Goal: Task Accomplishment & Management: Use online tool/utility

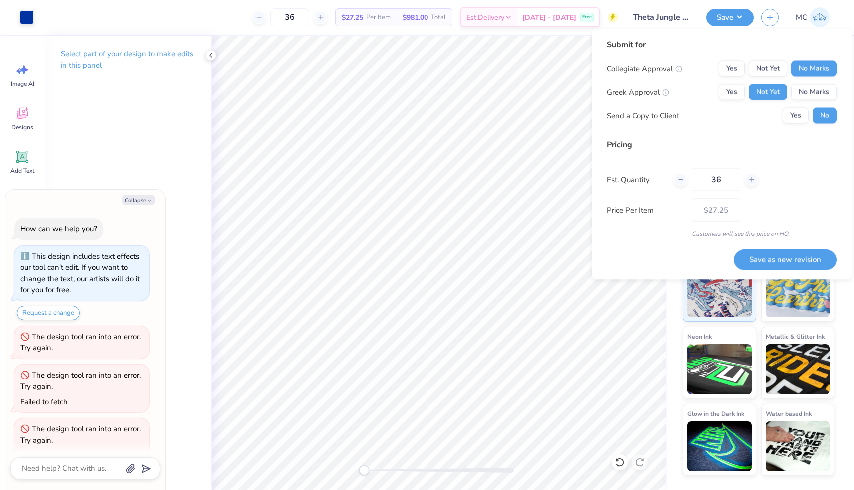
scroll to position [232, 0]
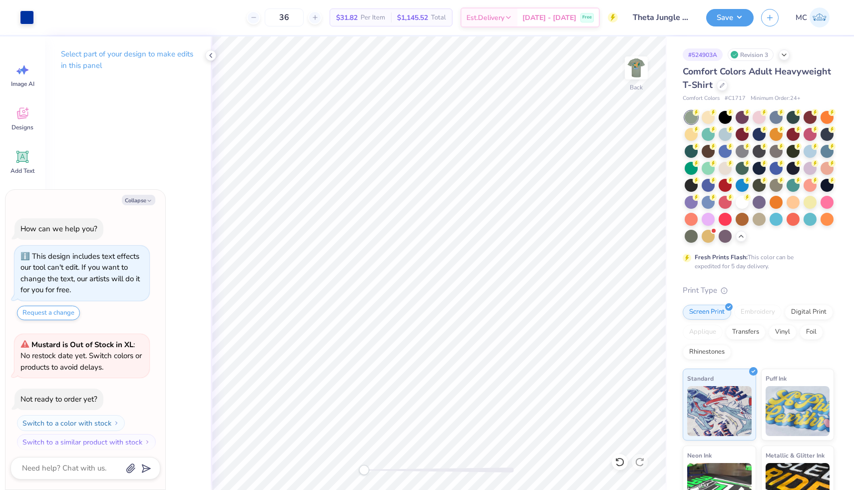
scroll to position [377, 0]
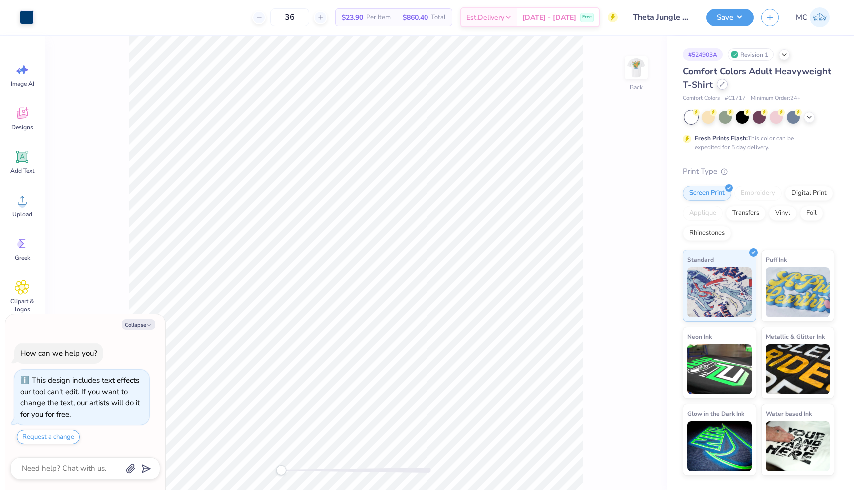
click at [722, 85] on icon at bounding box center [721, 84] width 5 height 5
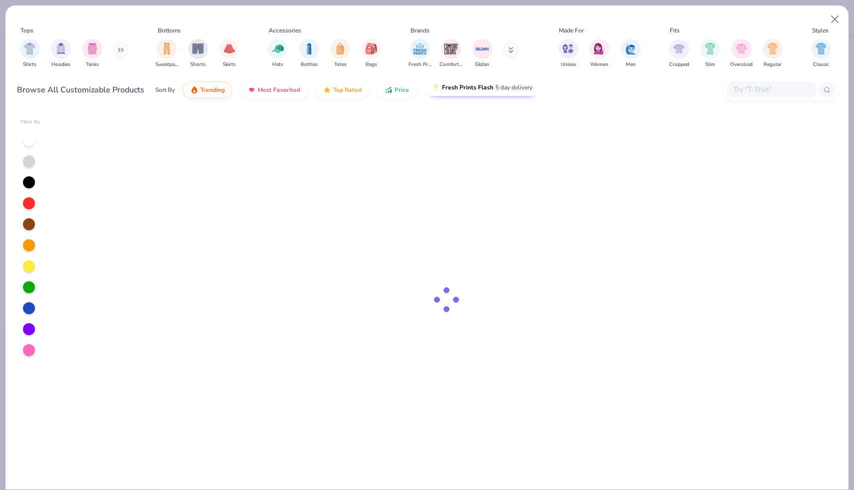
type textarea "x"
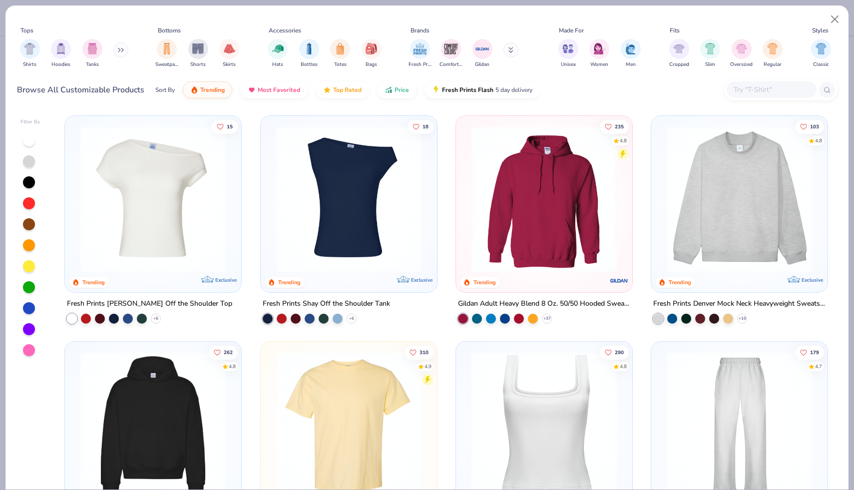
click at [745, 96] on div at bounding box center [771, 89] width 90 height 16
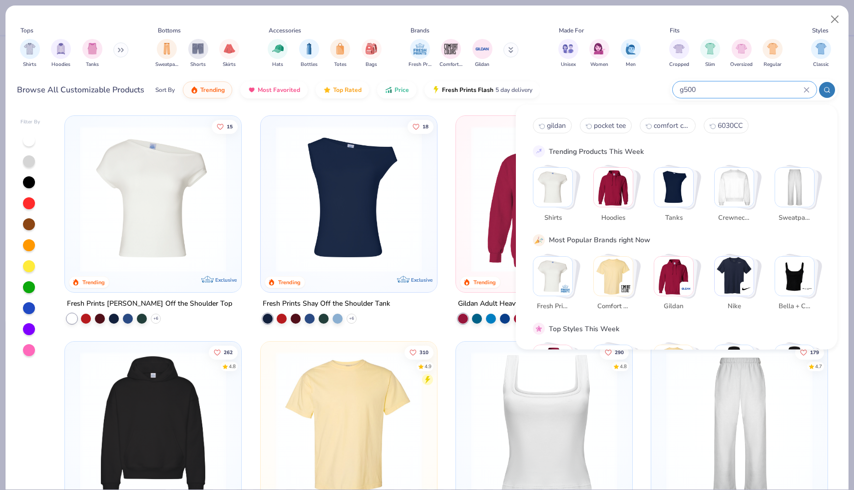
type input "g500"
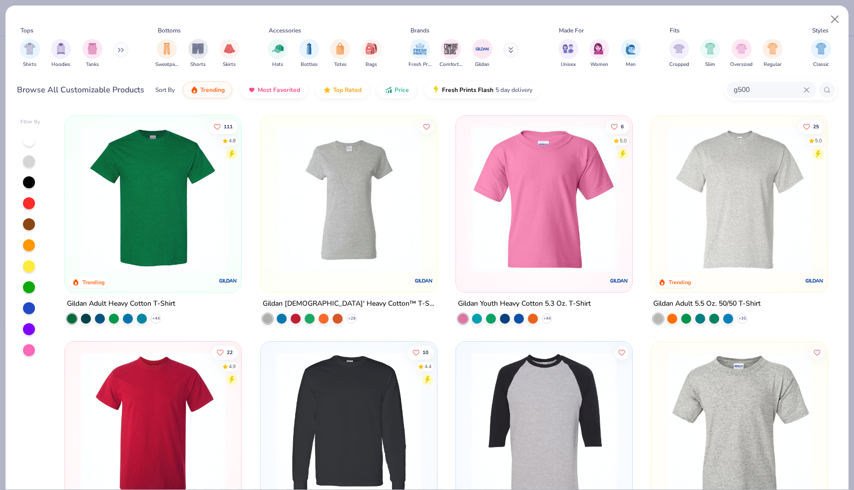
click at [173, 207] on img at bounding box center [153, 199] width 156 height 146
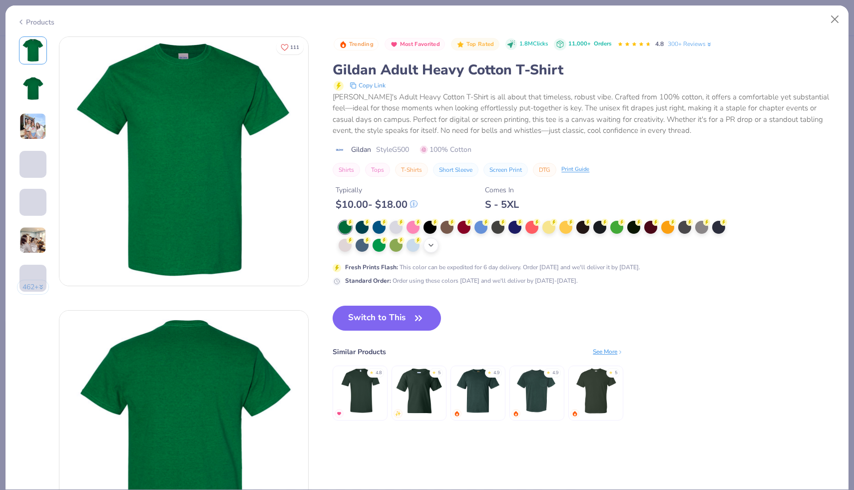
click at [432, 248] on icon at bounding box center [431, 245] width 8 height 8
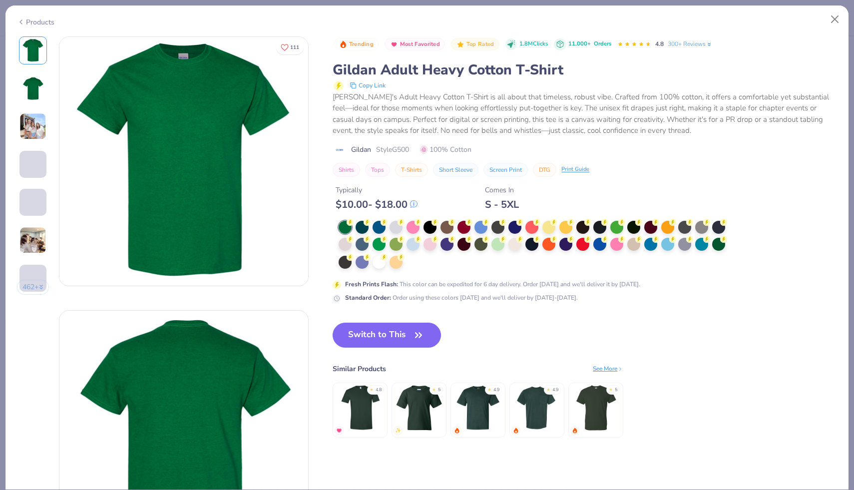
click at [414, 260] on div at bounding box center [535, 245] width 393 height 49
click at [412, 264] on div at bounding box center [535, 245] width 393 height 49
click at [378, 259] on div at bounding box center [378, 261] width 13 height 13
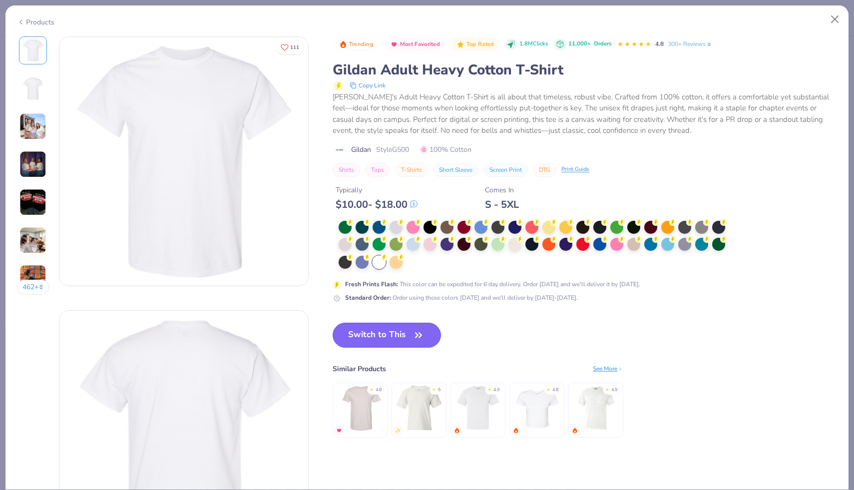
click at [396, 336] on button "Switch to This" at bounding box center [387, 335] width 108 height 25
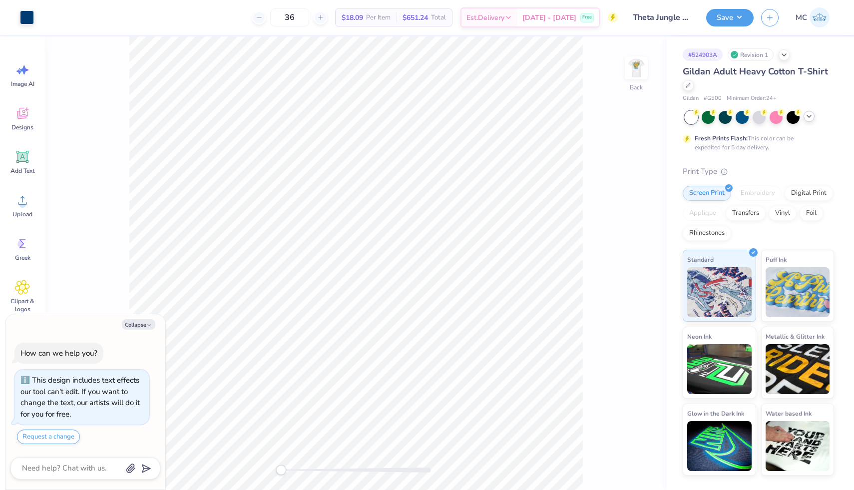
click at [811, 117] on icon at bounding box center [809, 116] width 8 height 8
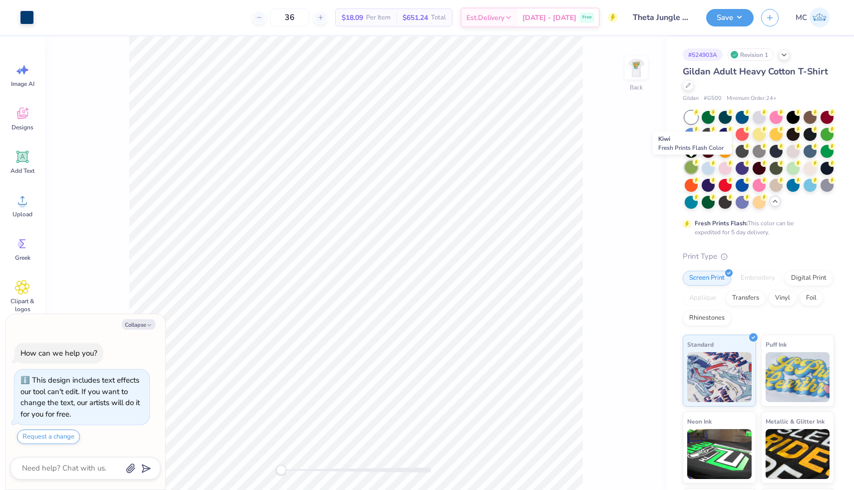
click at [693, 169] on div at bounding box center [691, 167] width 13 height 13
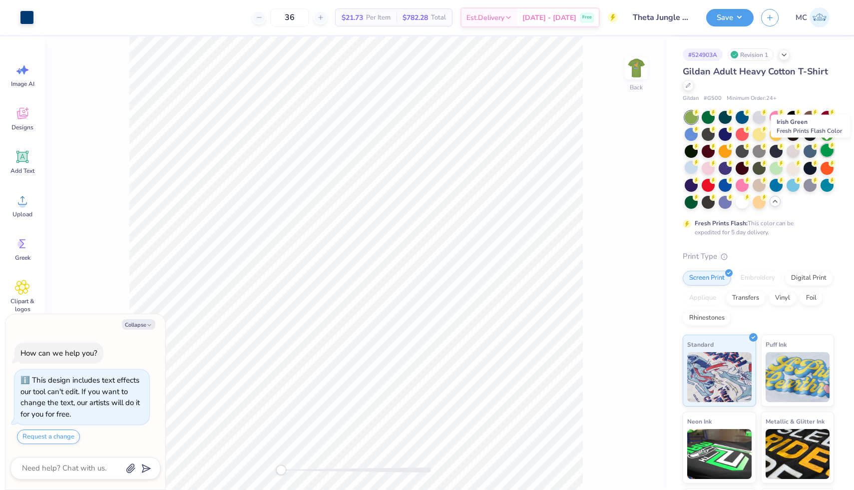
click at [824, 151] on div at bounding box center [826, 150] width 13 height 13
click at [775, 163] on div at bounding box center [775, 167] width 13 height 13
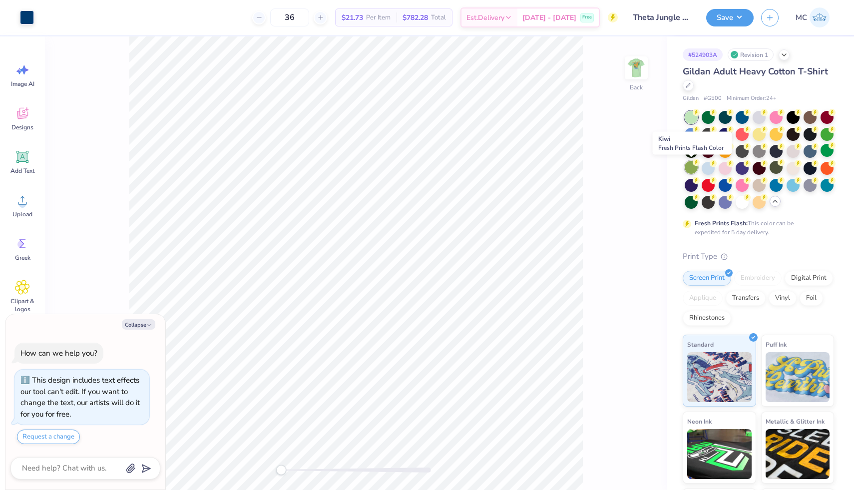
click at [689, 170] on div at bounding box center [691, 167] width 13 height 13
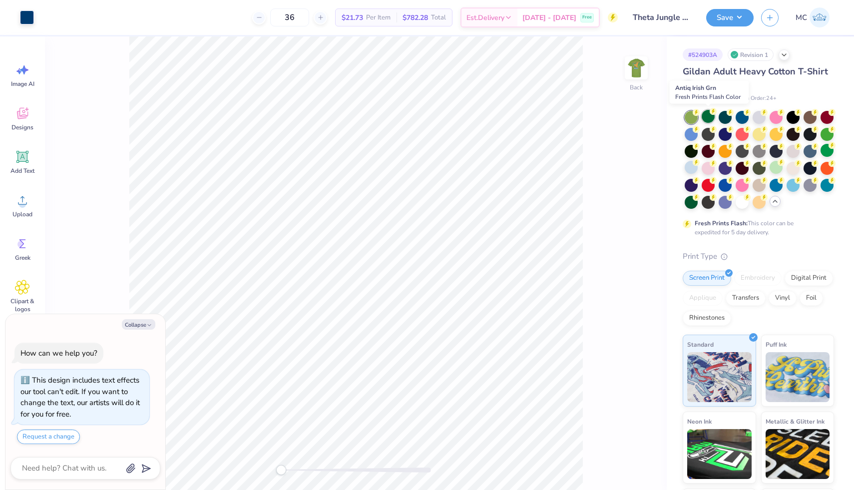
click at [708, 118] on div at bounding box center [708, 116] width 13 height 13
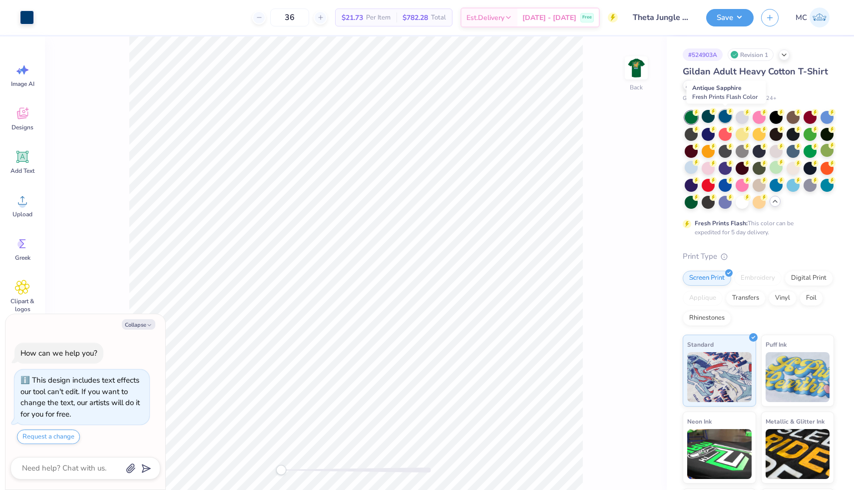
click at [728, 117] on div at bounding box center [724, 116] width 13 height 13
click at [815, 131] on circle at bounding box center [814, 128] width 7 height 7
click at [692, 167] on div at bounding box center [691, 167] width 13 height 13
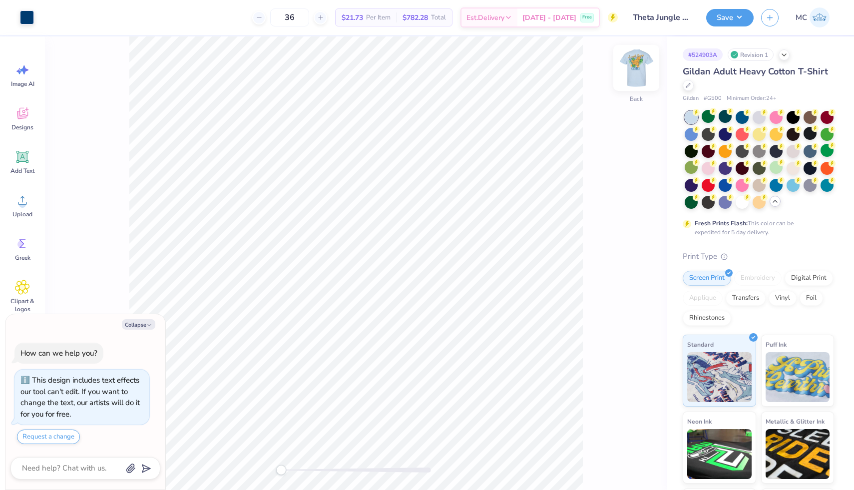
click at [640, 69] on img at bounding box center [636, 68] width 40 height 40
click at [723, 203] on div at bounding box center [724, 201] width 13 height 13
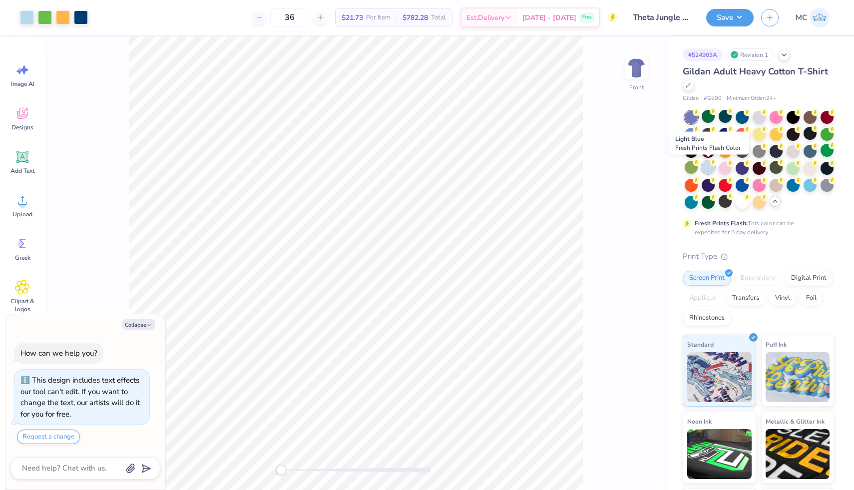
click at [709, 163] on div at bounding box center [708, 167] width 13 height 13
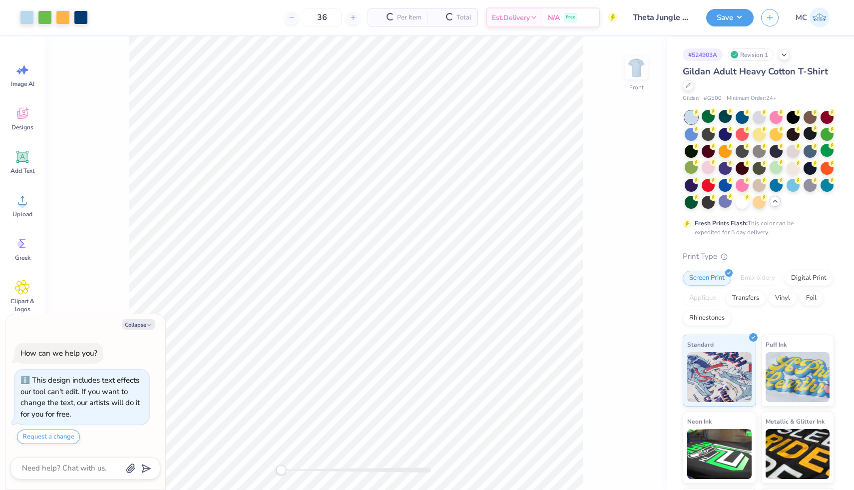
type textarea "x"
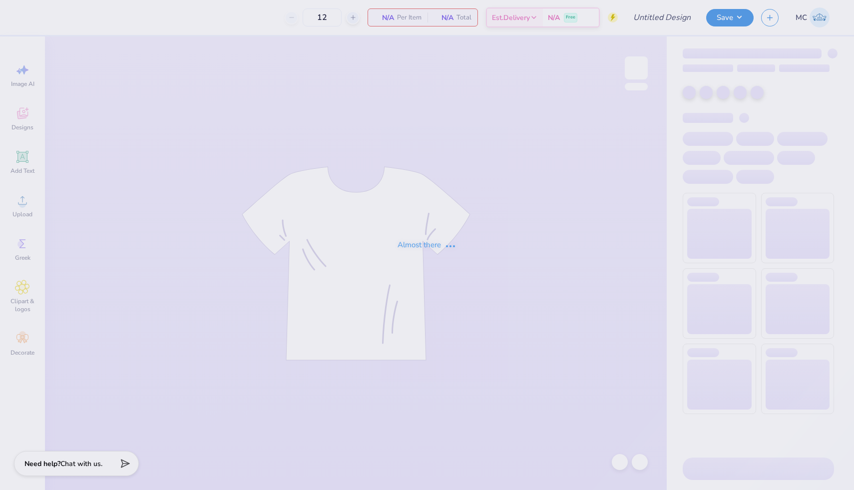
type input "Theta Jungle Swap"
type input "36"
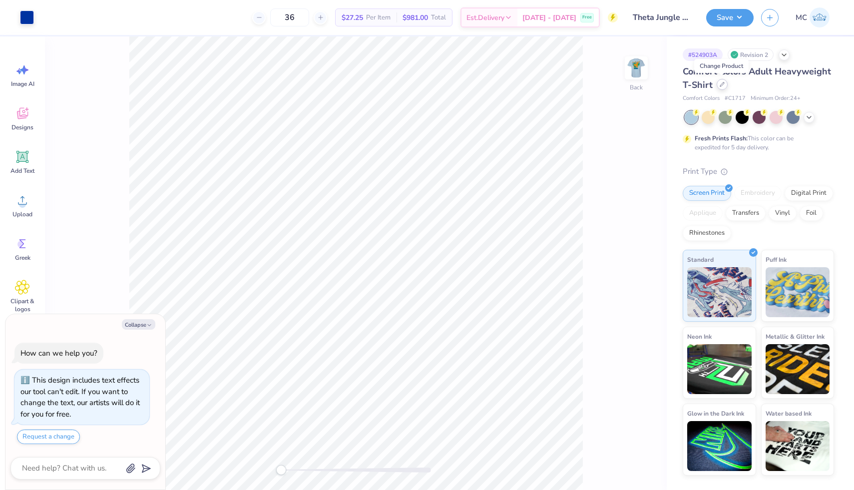
click at [720, 84] on icon at bounding box center [721, 84] width 5 height 5
type textarea "x"
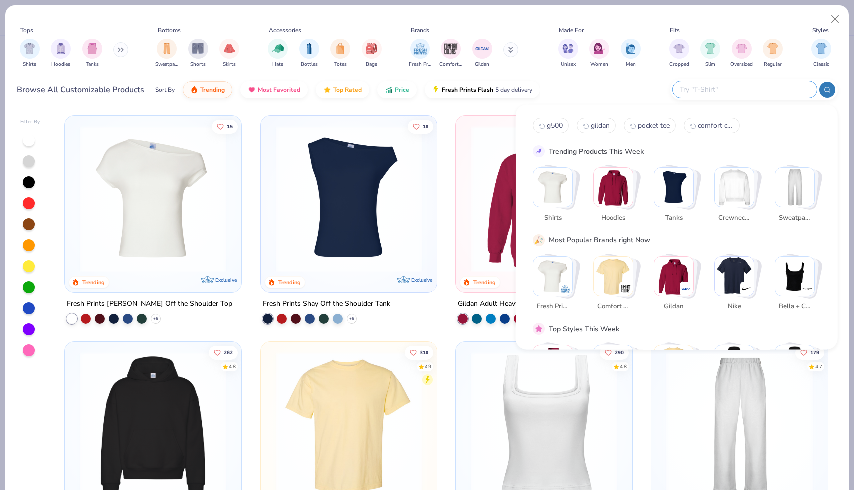
click at [746, 87] on input "text" at bounding box center [744, 89] width 131 height 11
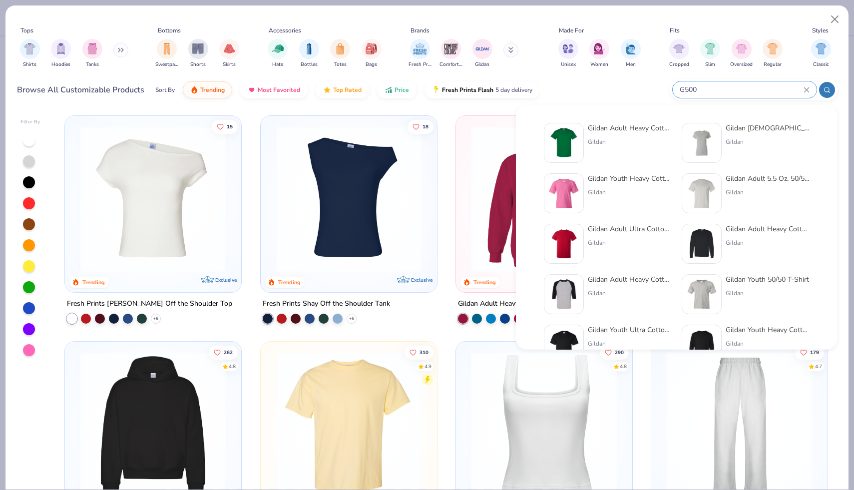
type input "G500"
click at [606, 129] on div "Gildan Adult Heavy Cotton T-Shirt" at bounding box center [630, 128] width 84 height 10
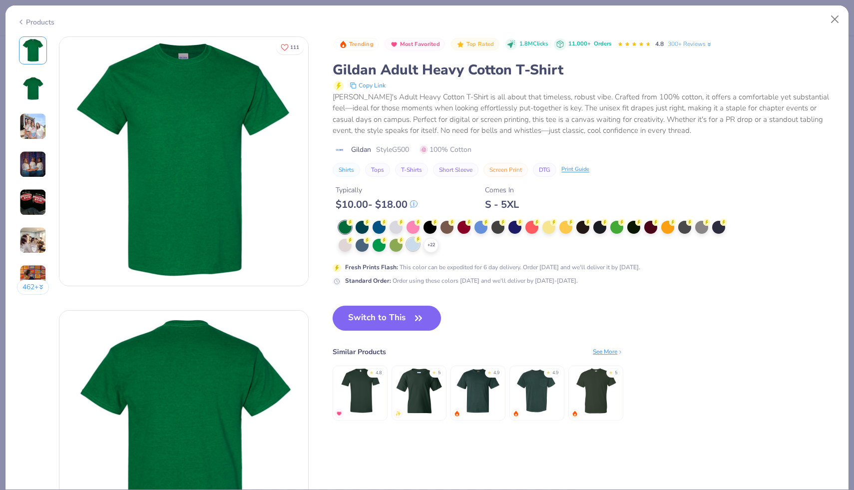
click at [412, 246] on div at bounding box center [412, 244] width 13 height 13
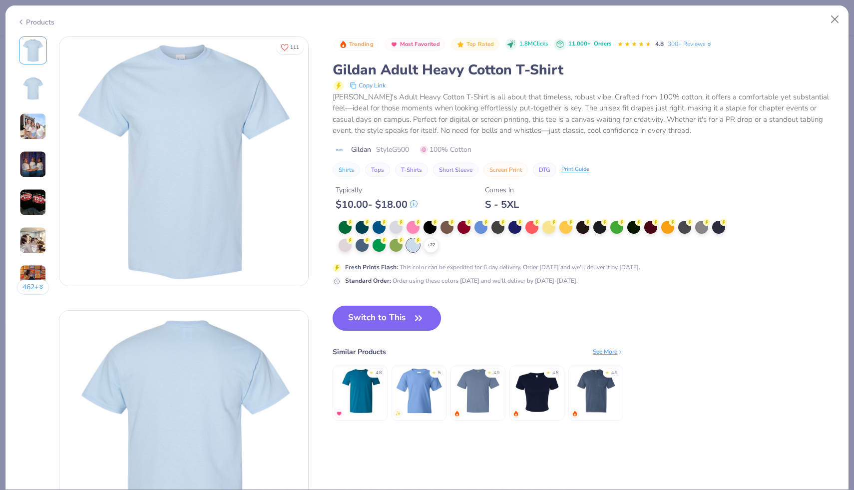
click at [397, 322] on button "Switch to This" at bounding box center [387, 318] width 108 height 25
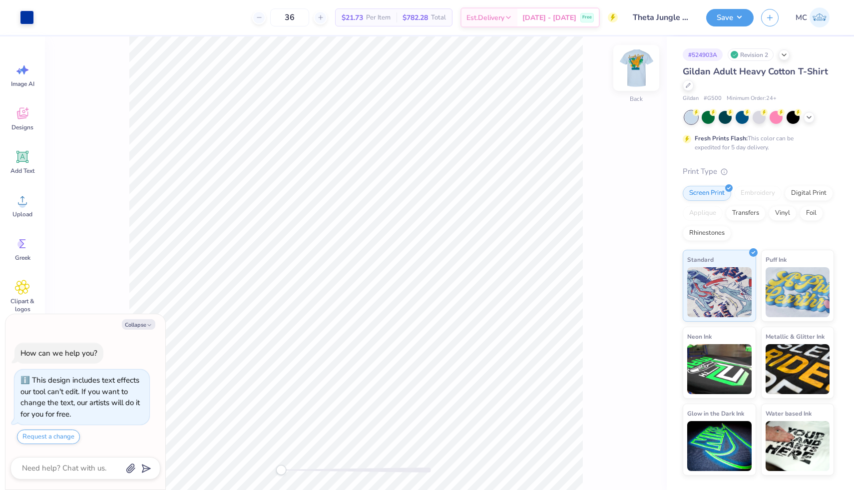
click at [637, 66] on img at bounding box center [636, 68] width 40 height 40
click at [637, 66] on img at bounding box center [636, 68] width 20 height 20
click at [638, 66] on img at bounding box center [636, 68] width 40 height 40
click at [638, 66] on img at bounding box center [636, 68] width 20 height 20
click at [638, 67] on img at bounding box center [636, 68] width 40 height 40
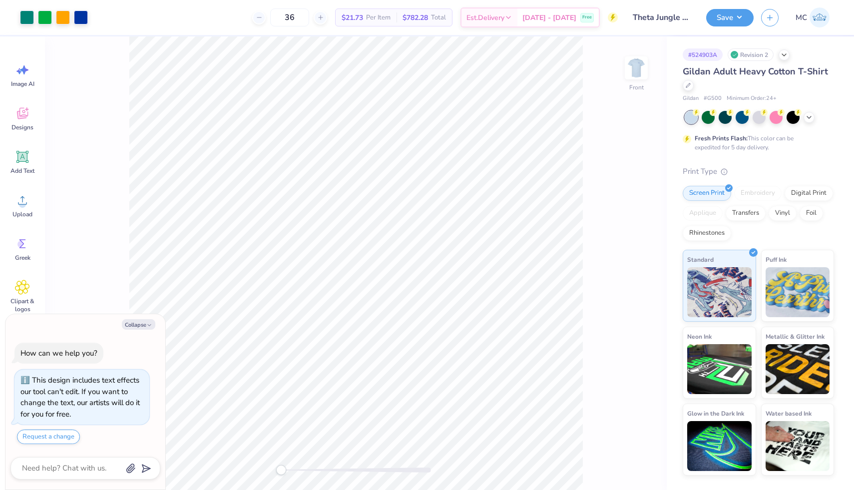
click at [638, 67] on img at bounding box center [636, 68] width 20 height 20
click at [632, 74] on img at bounding box center [636, 68] width 40 height 40
click at [636, 86] on img at bounding box center [636, 68] width 40 height 40
click at [737, 18] on button "Save" at bounding box center [729, 15] width 47 height 17
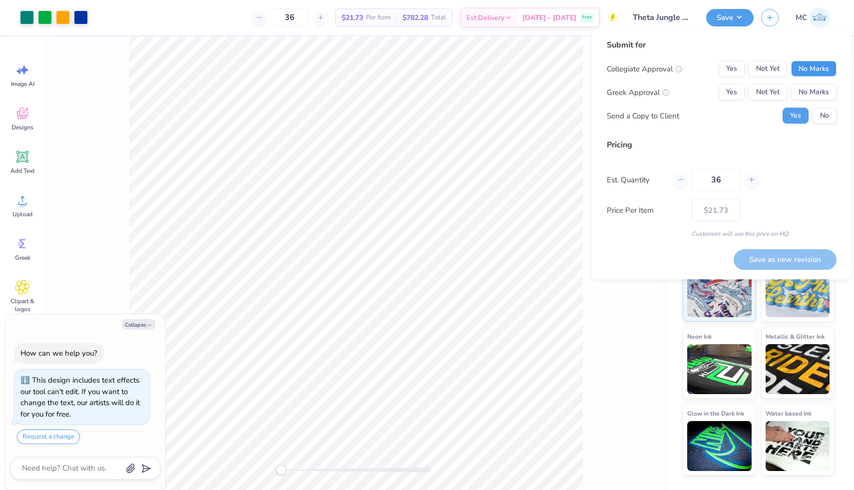
click at [804, 70] on button "No Marks" at bounding box center [813, 69] width 45 height 16
click at [763, 94] on button "Not Yet" at bounding box center [767, 92] width 38 height 16
click at [823, 119] on button "No" at bounding box center [824, 116] width 24 height 16
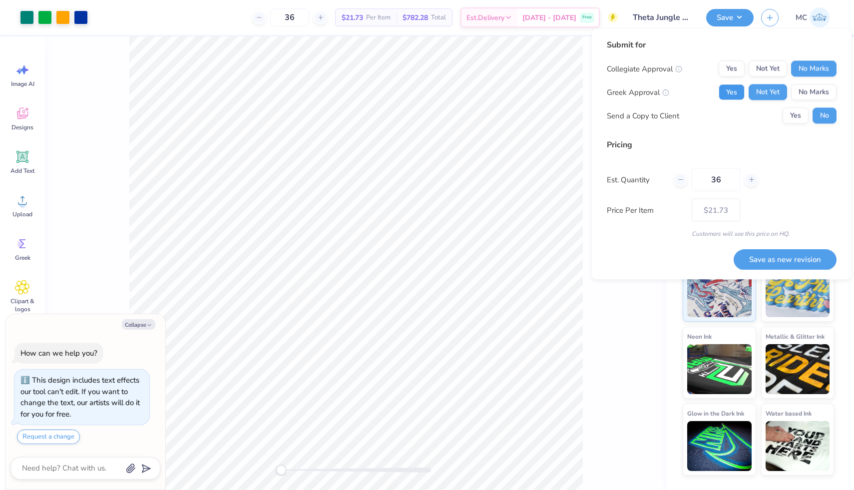
click at [731, 91] on button "Yes" at bounding box center [731, 92] width 26 height 16
click at [761, 90] on button "Not Yet" at bounding box center [767, 92] width 38 height 16
click at [783, 257] on button "Save as new revision" at bounding box center [784, 259] width 103 height 20
type textarea "x"
type input "– –"
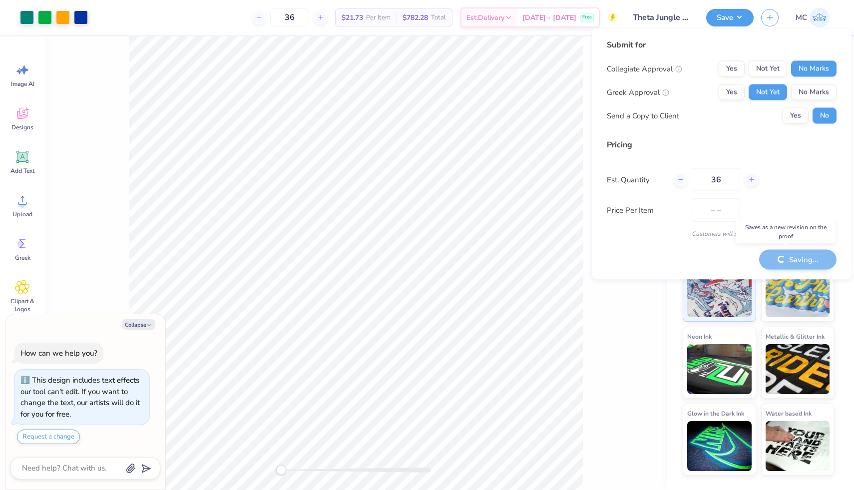
type textarea "x"
type input "$21.73"
type textarea "x"
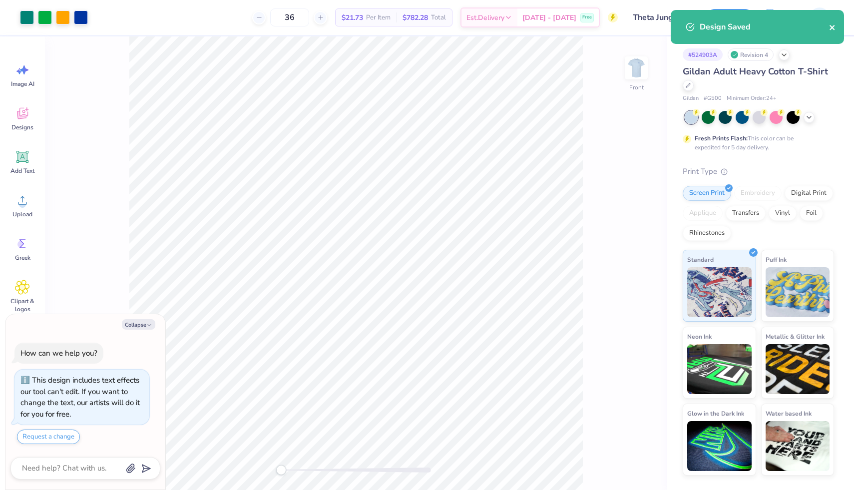
click at [832, 29] on icon "close" at bounding box center [832, 27] width 7 height 8
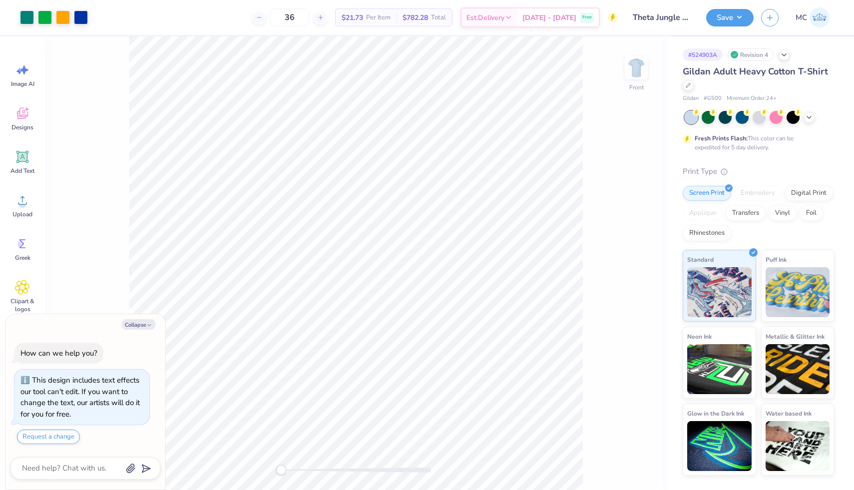
click at [605, 195] on div "Front" at bounding box center [356, 262] width 622 height 453
click at [141, 323] on button "Collapse" at bounding box center [138, 324] width 33 height 10
type textarea "x"
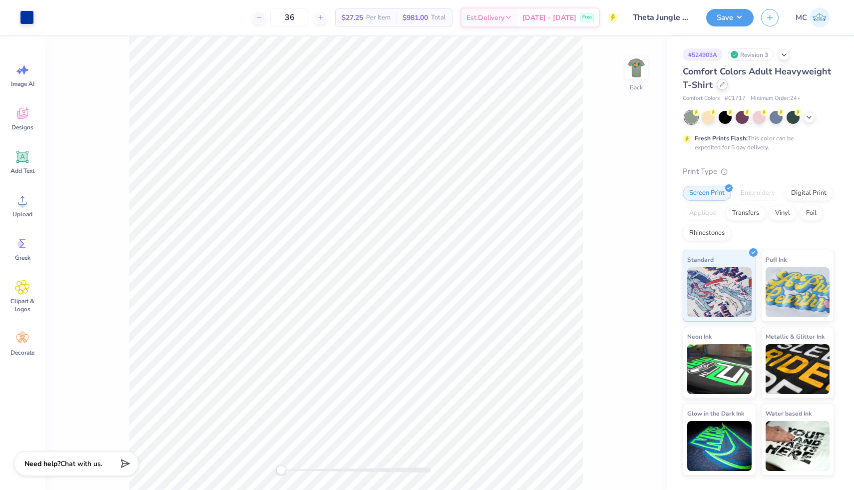
click at [722, 88] on div at bounding box center [722, 84] width 11 height 11
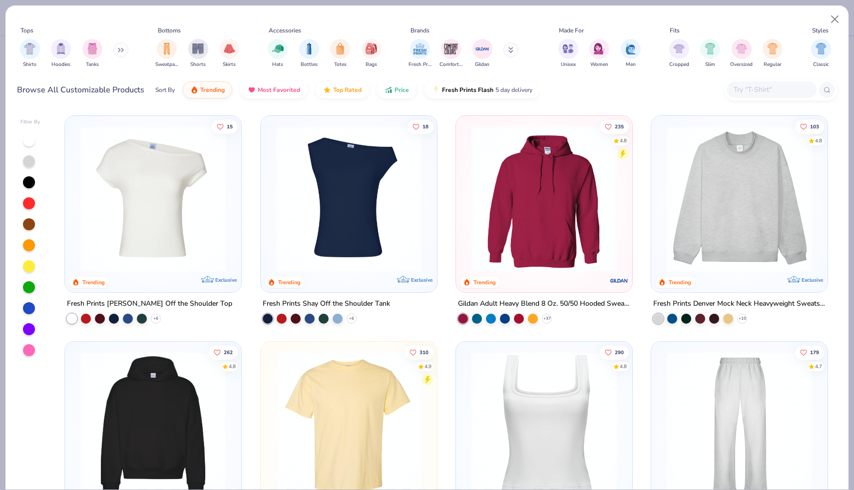
click at [753, 96] on div at bounding box center [771, 89] width 90 height 16
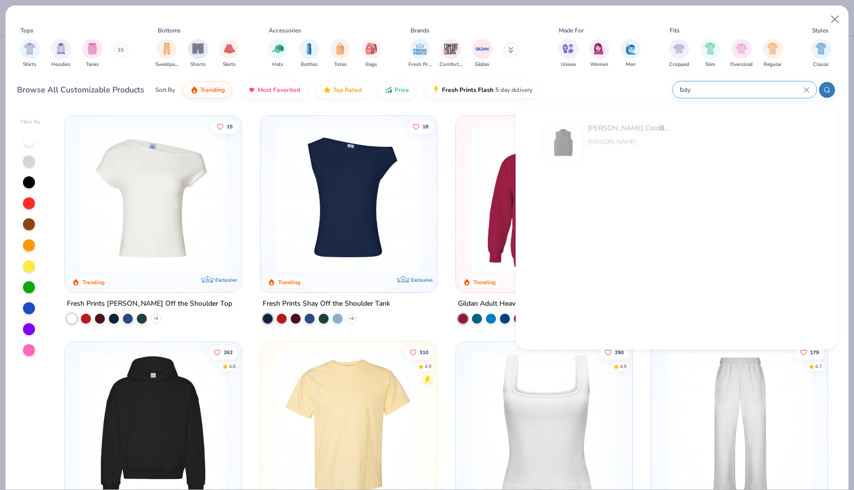
type input "bay"
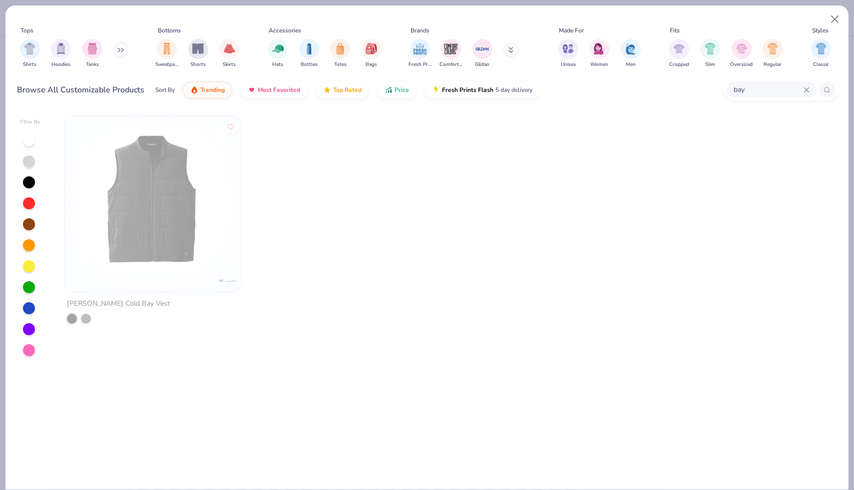
click at [806, 88] on icon at bounding box center [806, 90] width 6 height 6
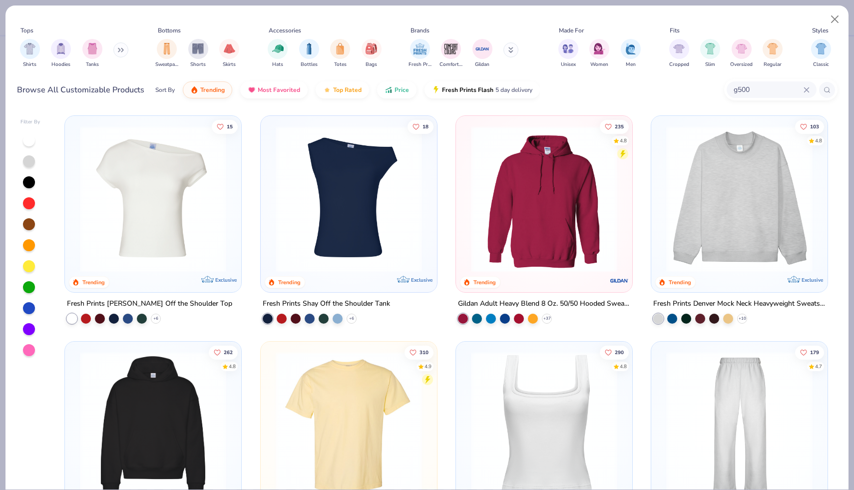
type input "g500"
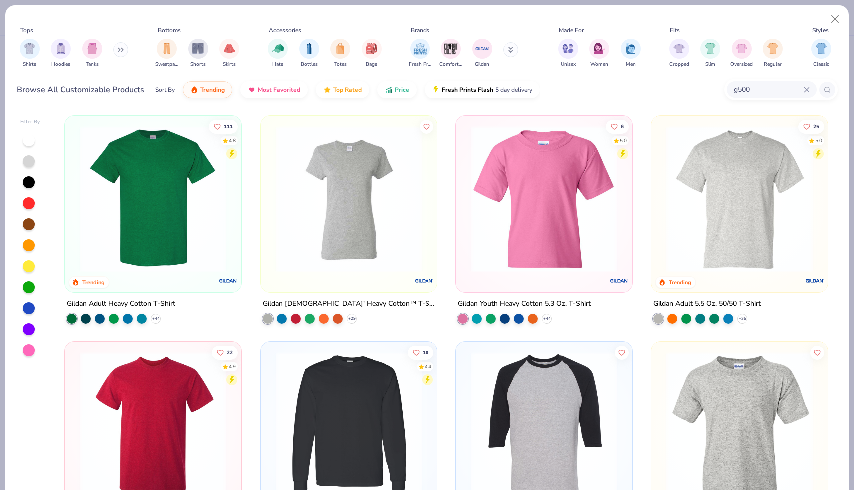
click at [145, 222] on img at bounding box center [153, 199] width 156 height 146
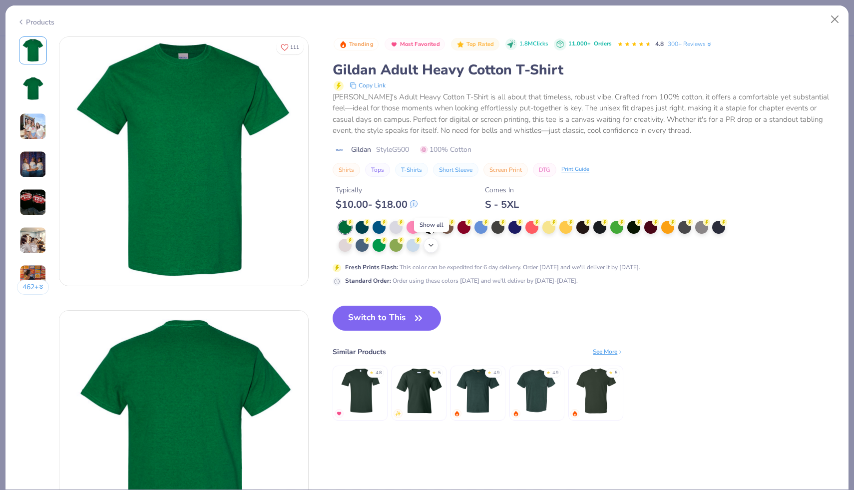
click at [430, 250] on div "+ 22" at bounding box center [430, 245] width 15 height 15
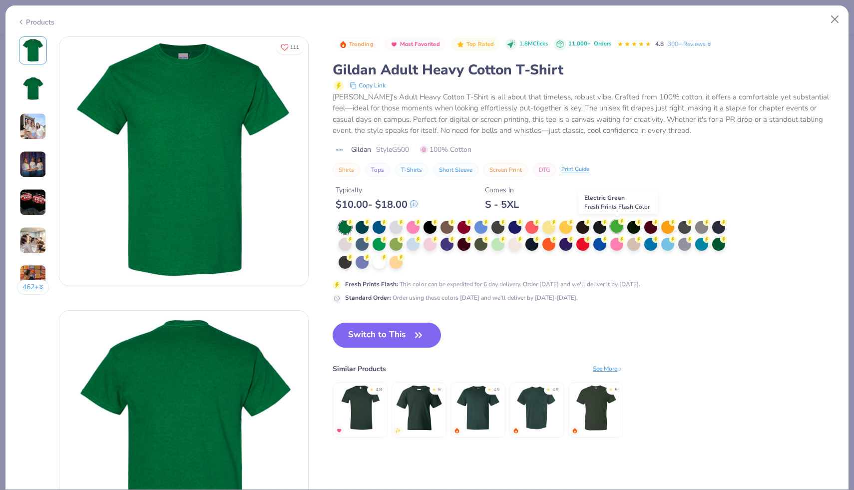
click at [616, 224] on div at bounding box center [616, 226] width 13 height 13
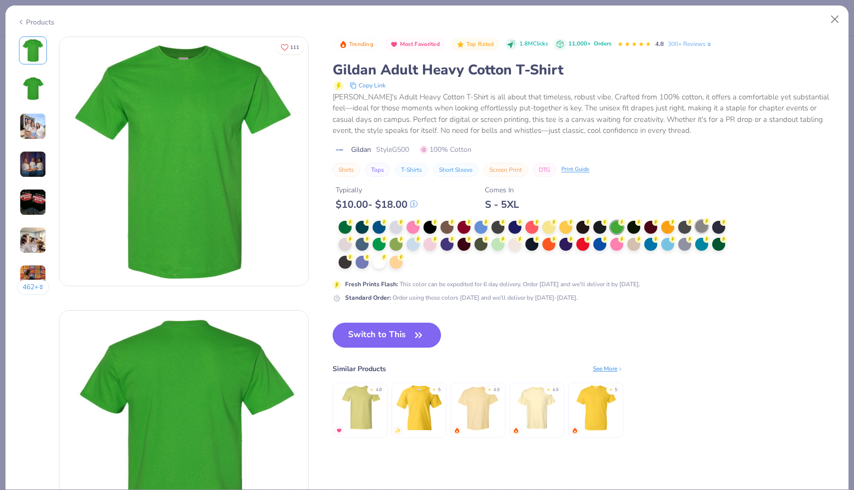
click at [696, 227] on div at bounding box center [701, 226] width 13 height 13
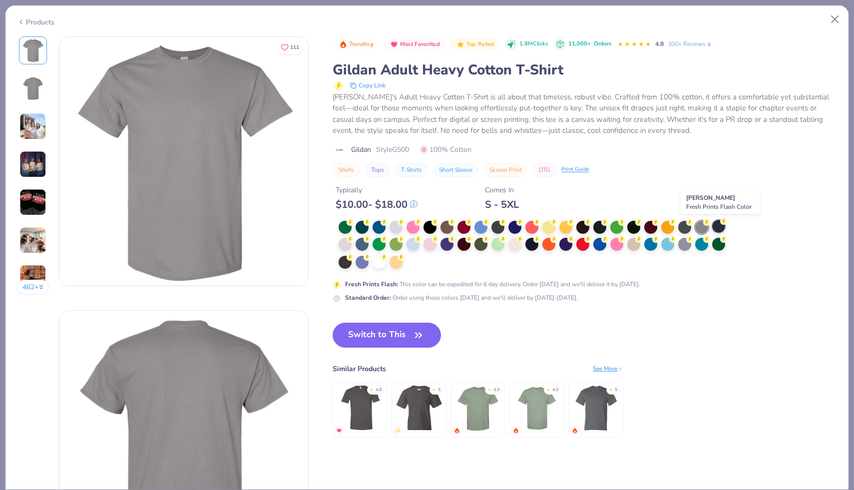
click at [723, 227] on div at bounding box center [718, 226] width 13 height 13
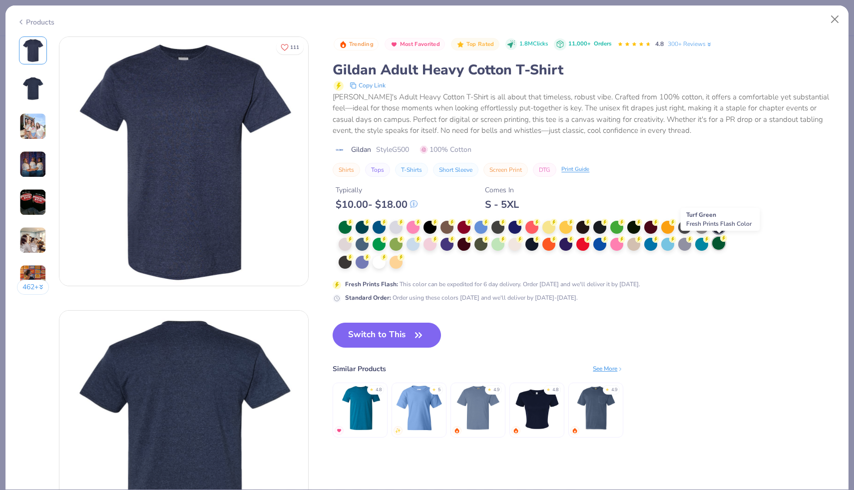
click at [723, 241] on circle at bounding box center [723, 238] width 7 height 7
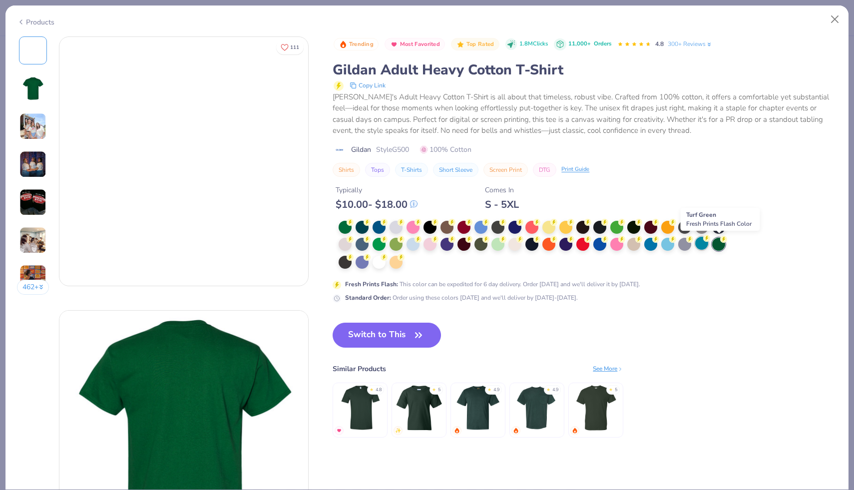
click at [700, 244] on div at bounding box center [701, 243] width 13 height 13
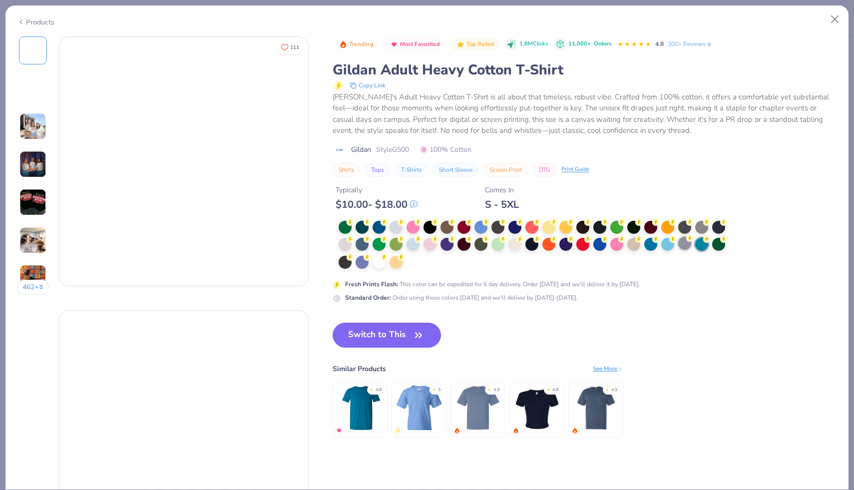
click at [682, 244] on div at bounding box center [684, 243] width 13 height 13
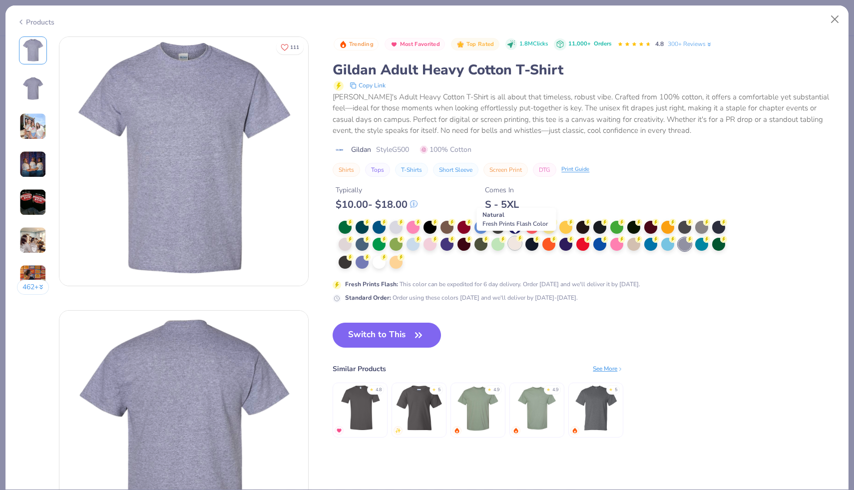
click at [515, 242] on div at bounding box center [514, 243] width 13 height 13
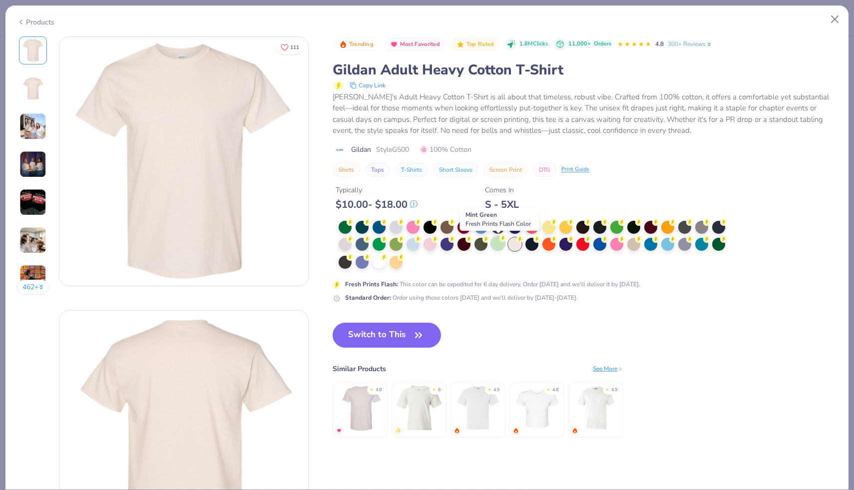
click at [498, 244] on div at bounding box center [497, 243] width 13 height 13
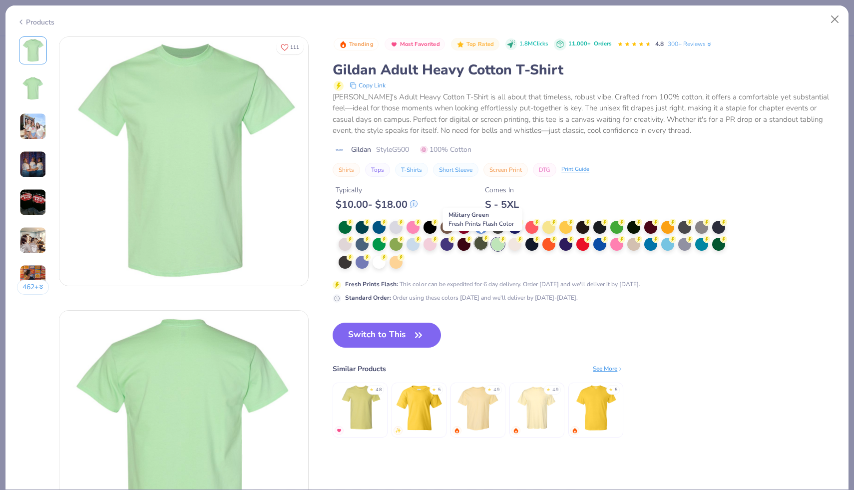
click at [483, 242] on div at bounding box center [480, 243] width 13 height 13
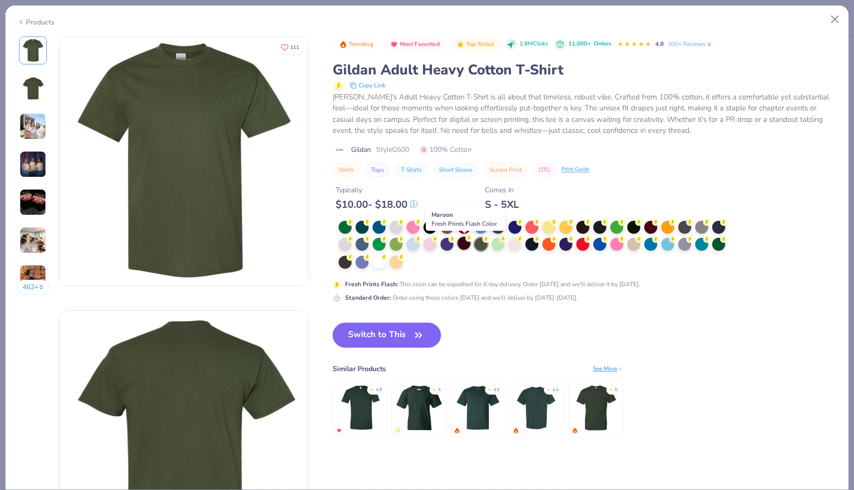
click at [463, 242] on div at bounding box center [463, 243] width 13 height 13
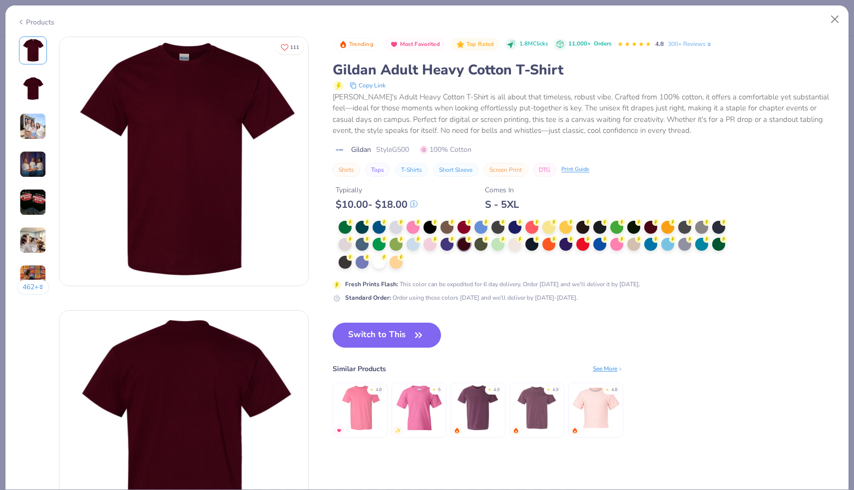
click at [404, 245] on div at bounding box center [535, 245] width 393 height 49
click at [397, 245] on div at bounding box center [395, 243] width 13 height 13
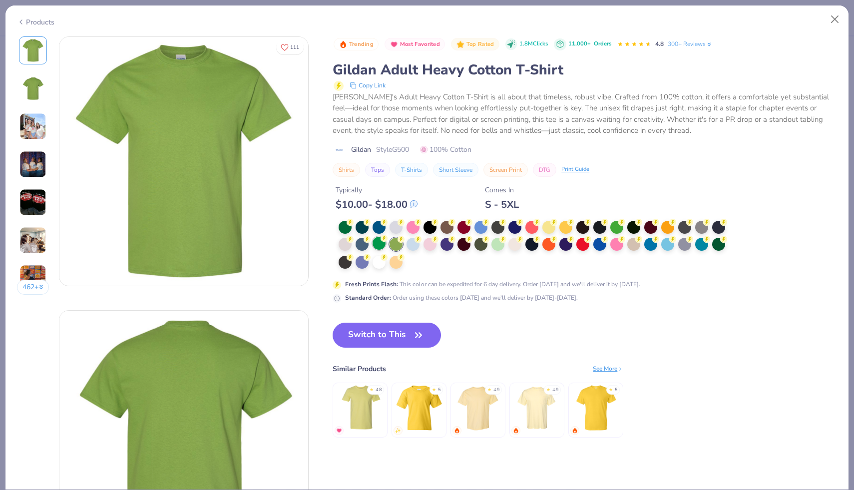
click at [376, 245] on div at bounding box center [378, 243] width 13 height 13
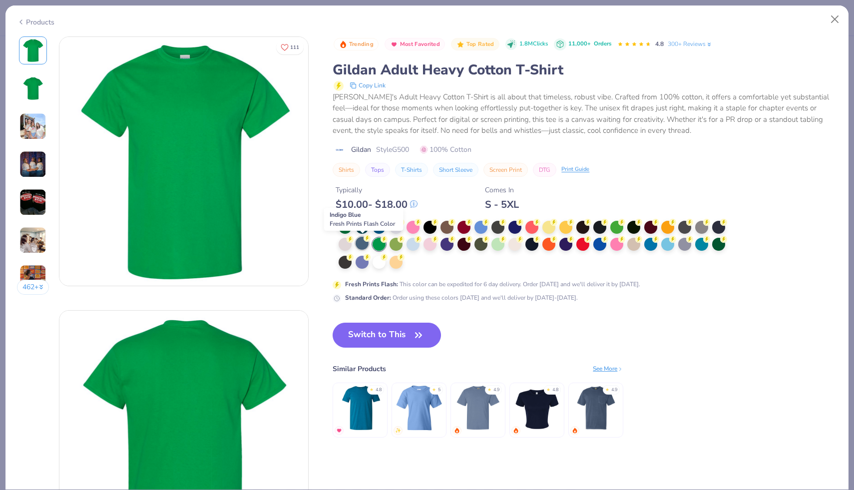
click at [363, 242] on div at bounding box center [362, 243] width 13 height 13
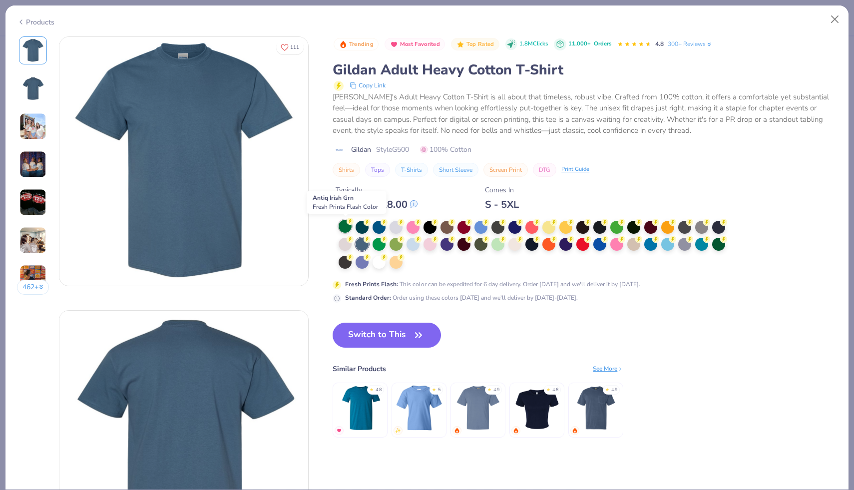
click at [343, 223] on div at bounding box center [345, 226] width 13 height 13
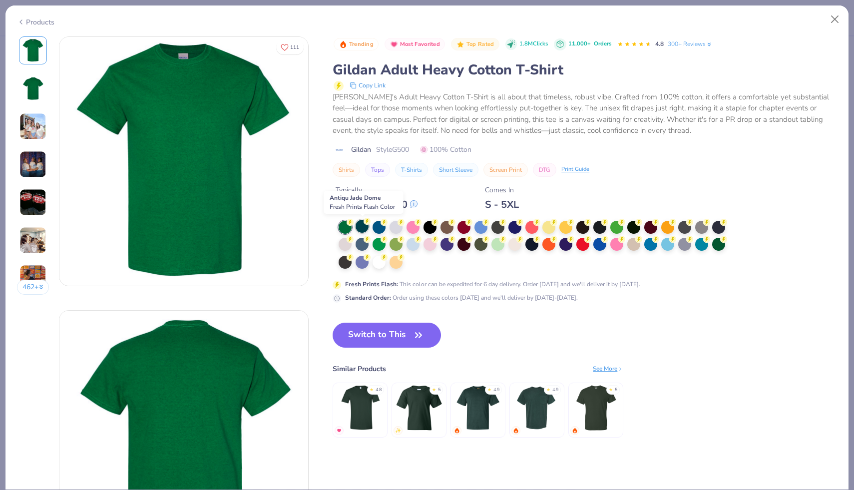
click at [360, 226] on div at bounding box center [362, 226] width 13 height 13
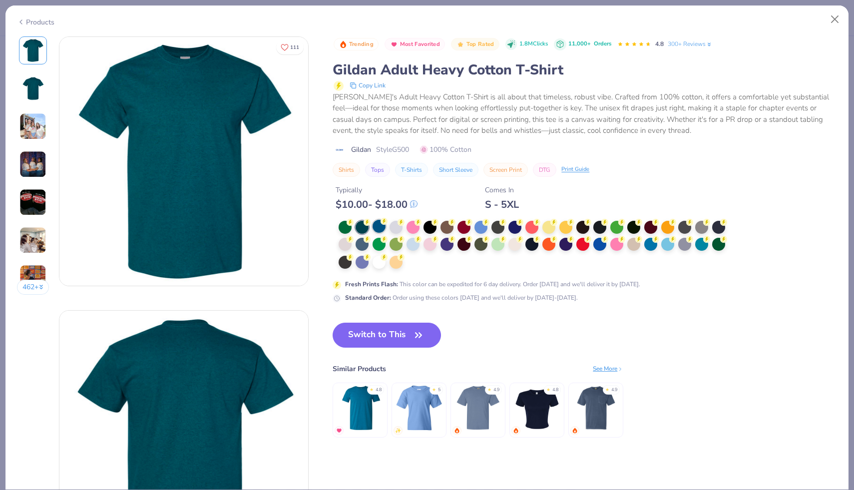
click at [373, 226] on div at bounding box center [378, 226] width 13 height 13
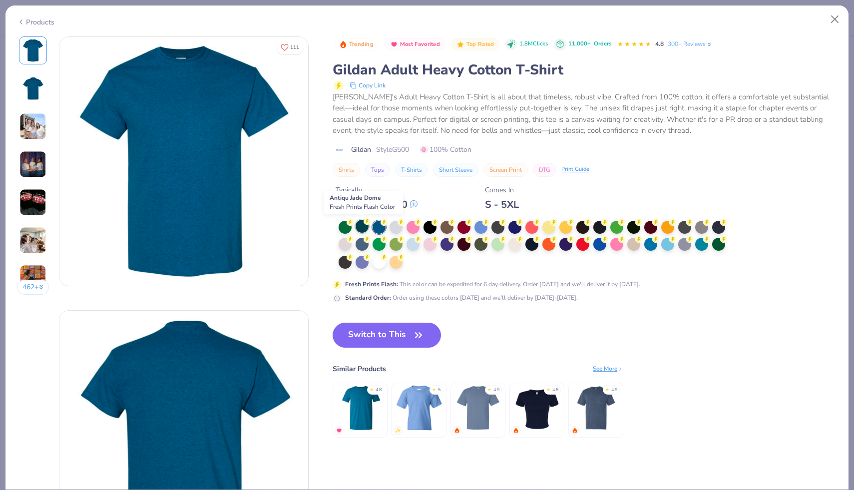
click at [366, 226] on div at bounding box center [362, 226] width 13 height 13
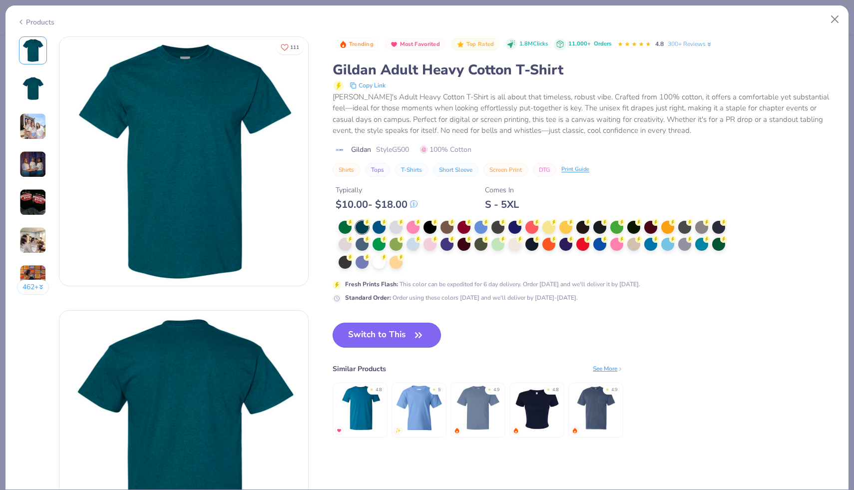
click at [396, 335] on button "Switch to This" at bounding box center [387, 335] width 108 height 25
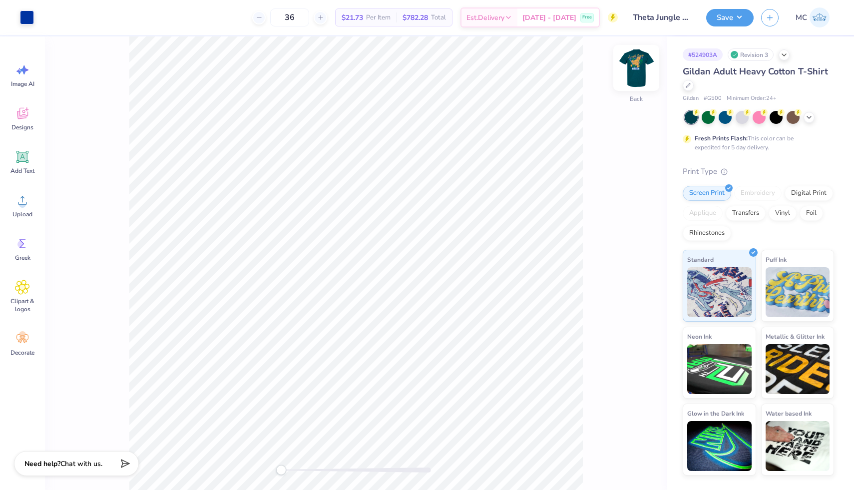
click at [639, 77] on img at bounding box center [636, 68] width 40 height 40
click at [809, 117] on polyline at bounding box center [809, 116] width 4 height 2
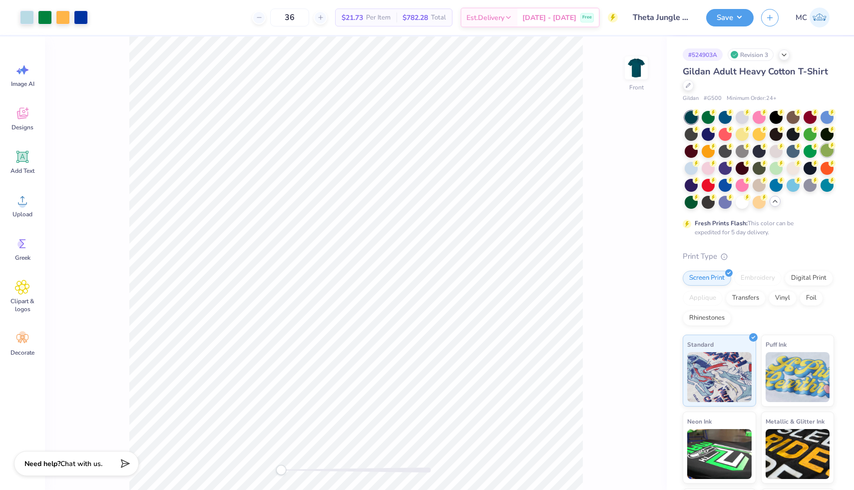
click at [822, 145] on div at bounding box center [826, 150] width 13 height 13
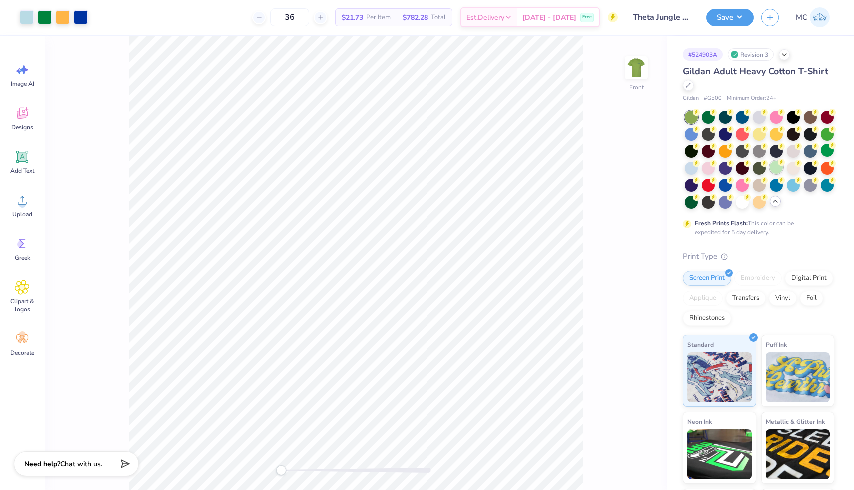
click at [774, 166] on div at bounding box center [775, 167] width 13 height 13
click at [684, 205] on div at bounding box center [758, 160] width 151 height 98
click at [696, 198] on circle at bounding box center [696, 196] width 7 height 7
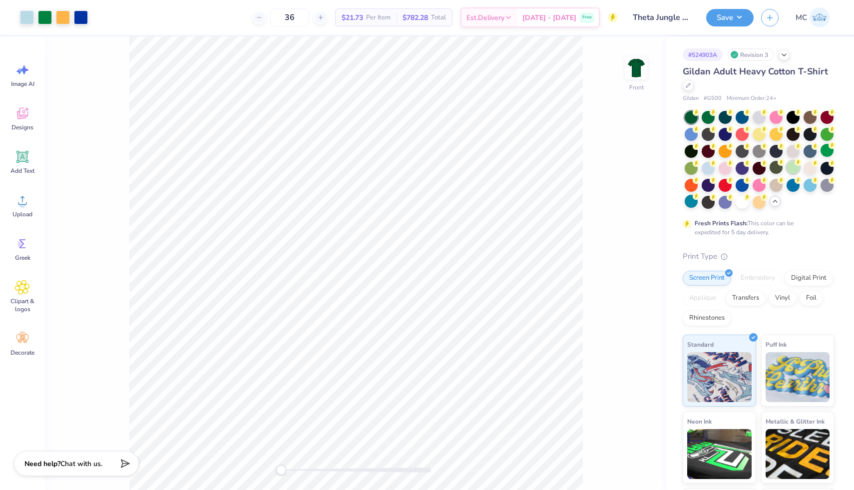
click at [793, 171] on div at bounding box center [792, 167] width 13 height 13
click at [812, 153] on div at bounding box center [809, 150] width 13 height 13
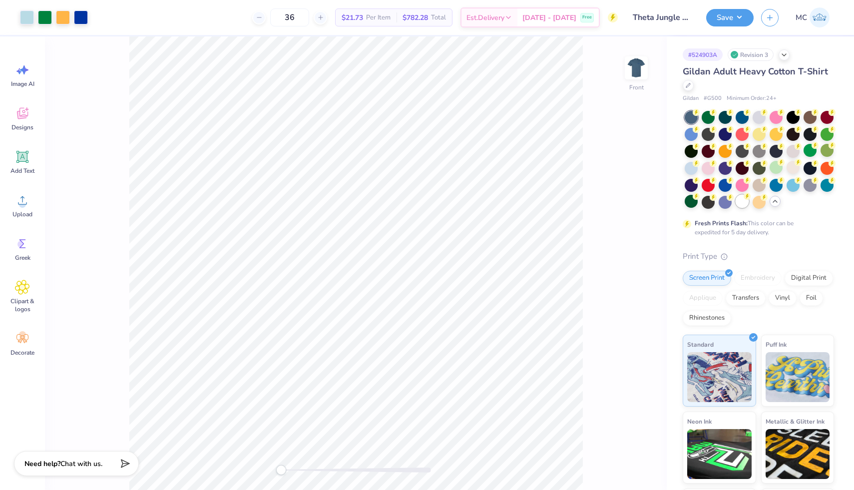
click at [740, 202] on div at bounding box center [741, 201] width 13 height 13
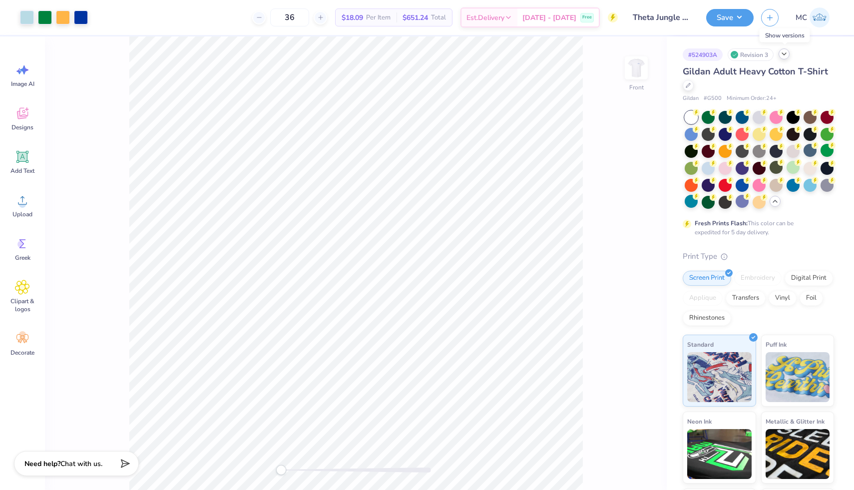
click at [786, 56] on icon at bounding box center [784, 54] width 8 height 8
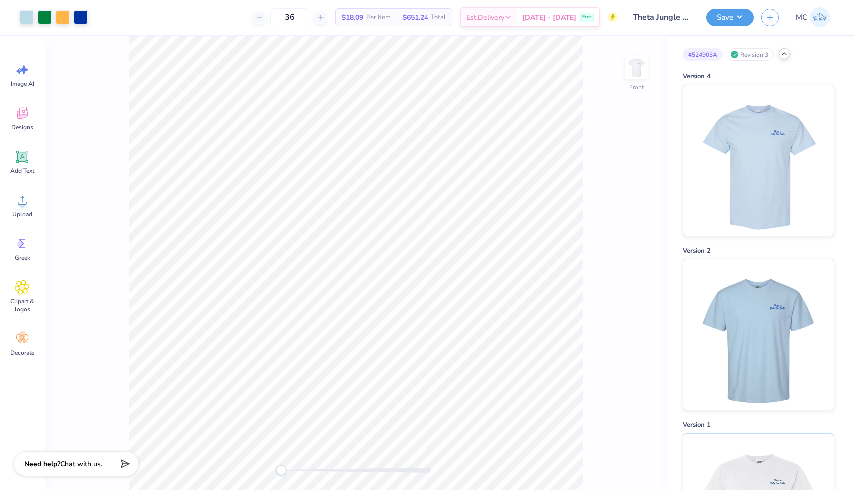
click at [786, 56] on icon at bounding box center [784, 54] width 8 height 8
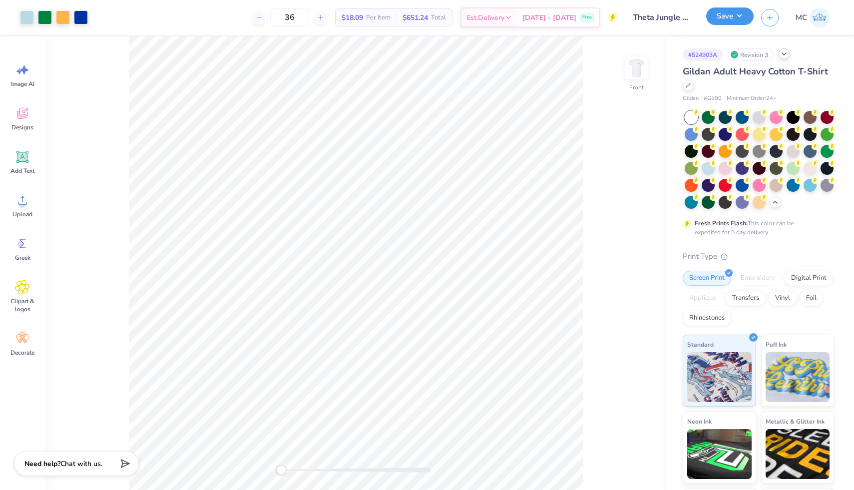
click at [744, 17] on button "Save" at bounding box center [729, 15] width 47 height 17
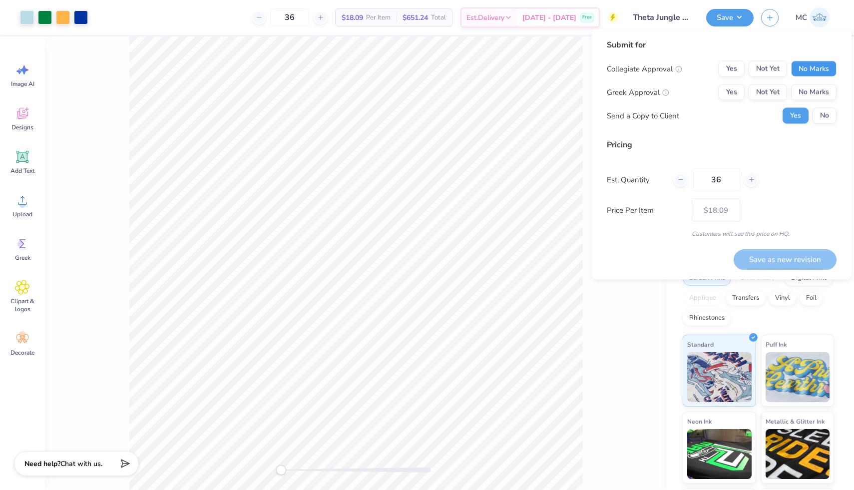
click at [818, 69] on button "No Marks" at bounding box center [813, 69] width 45 height 16
click at [776, 93] on button "Not Yet" at bounding box center [767, 92] width 38 height 16
click at [824, 111] on button "No" at bounding box center [824, 116] width 24 height 16
click at [645, 342] on div "Front" at bounding box center [356, 262] width 622 height 453
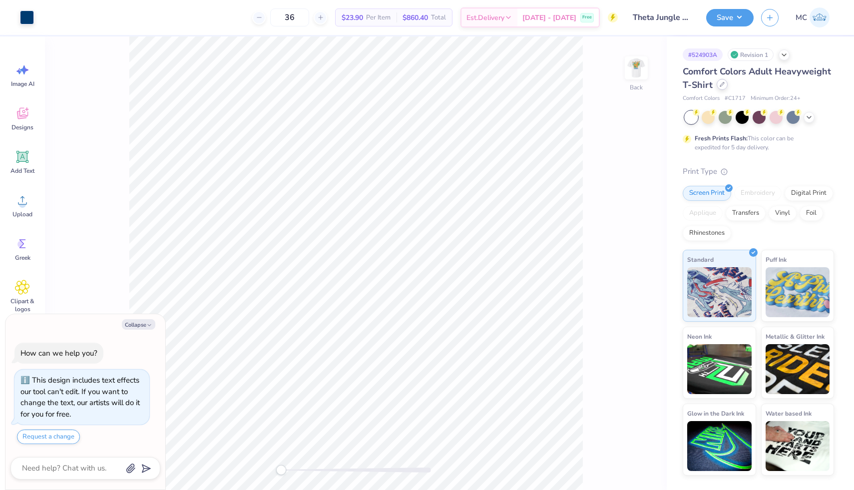
click at [719, 87] on div at bounding box center [722, 84] width 11 height 11
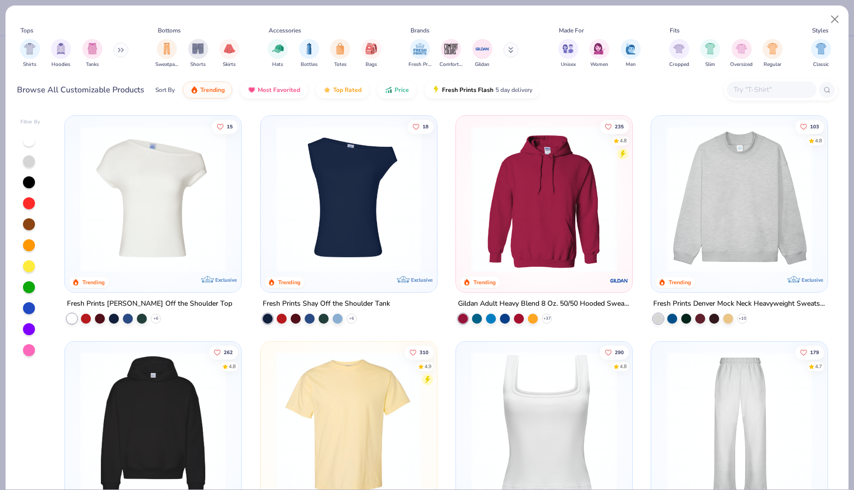
type textarea "x"
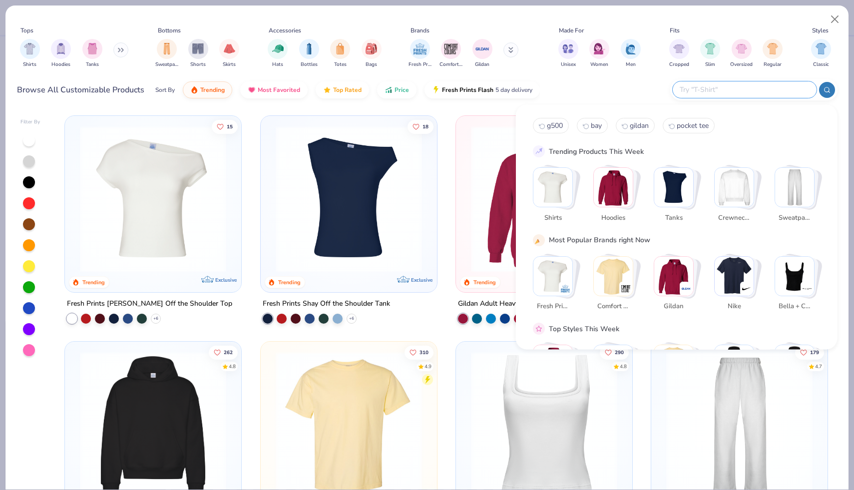
click at [751, 88] on input "text" at bounding box center [744, 89] width 131 height 11
type input "g500"
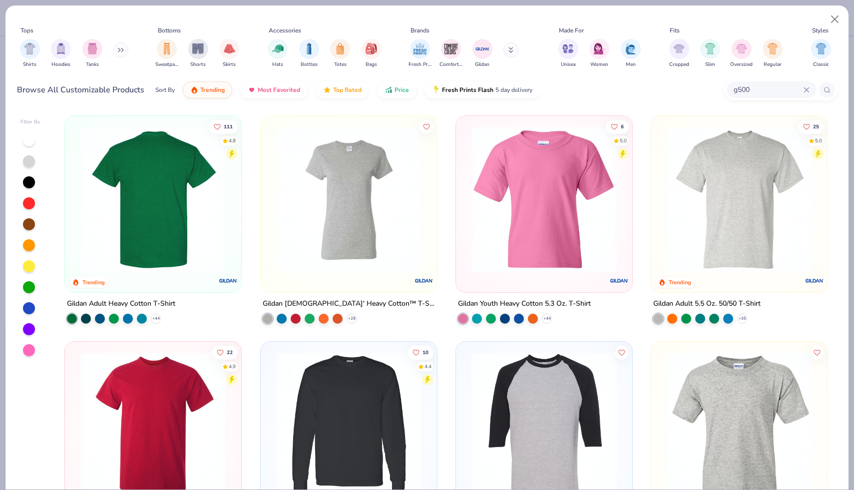
click at [155, 177] on div at bounding box center [153, 199] width 469 height 146
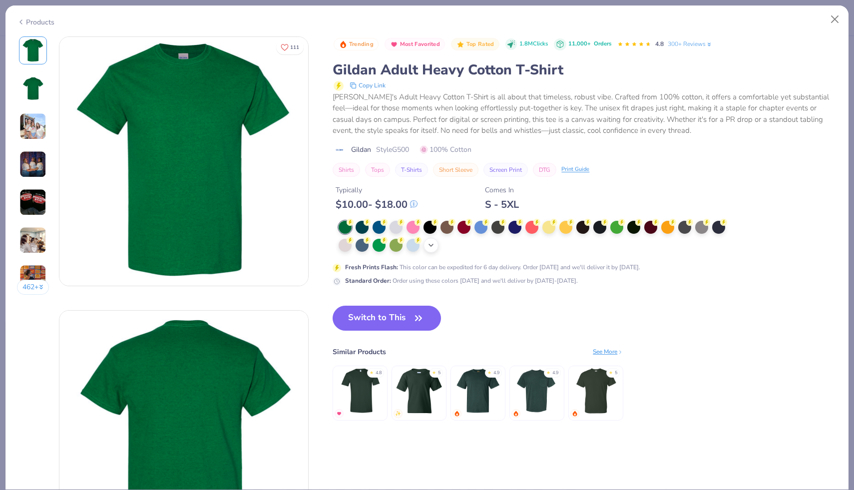
click at [434, 249] on icon at bounding box center [431, 245] width 8 height 8
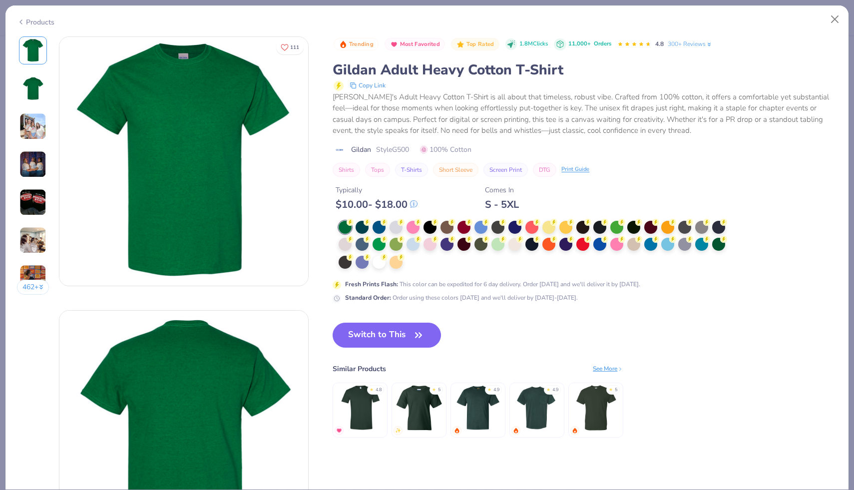
click at [420, 268] on div at bounding box center [535, 245] width 393 height 49
click at [373, 262] on div at bounding box center [378, 261] width 13 height 13
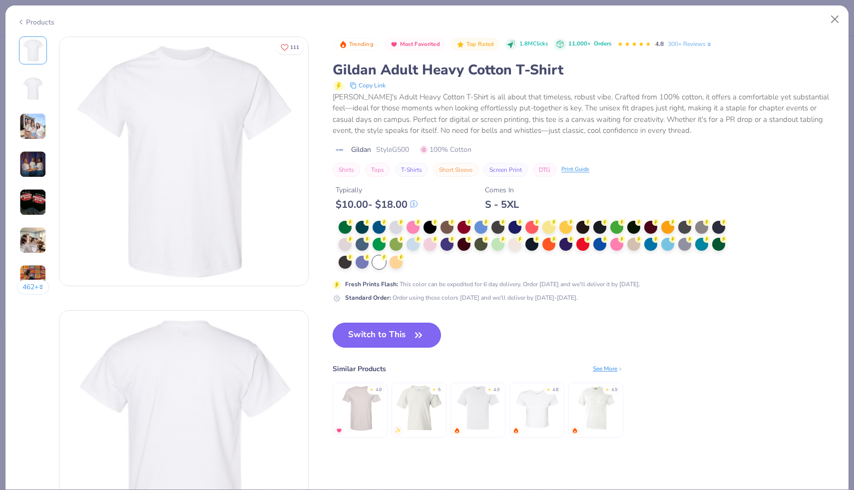
click at [390, 337] on button "Switch to This" at bounding box center [387, 335] width 108 height 25
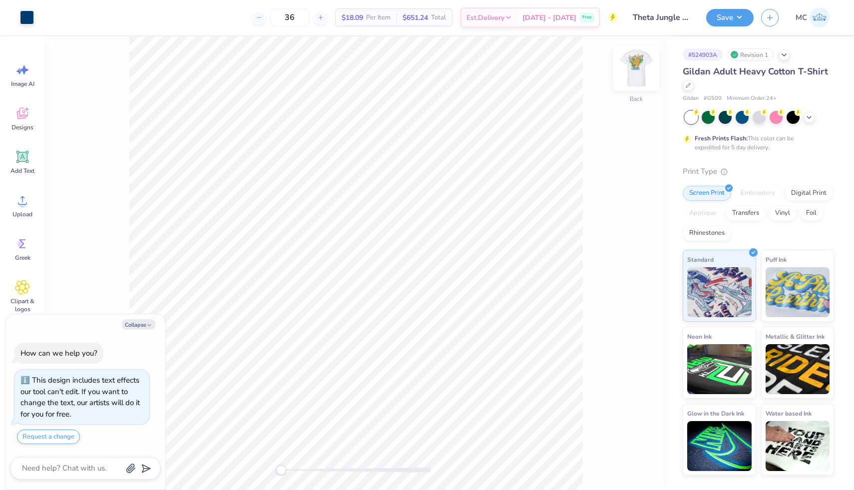
click at [633, 70] on img at bounding box center [636, 68] width 40 height 40
click at [633, 70] on img at bounding box center [636, 68] width 20 height 20
click at [633, 70] on img at bounding box center [636, 68] width 40 height 40
click at [743, 15] on button "Save" at bounding box center [729, 15] width 47 height 17
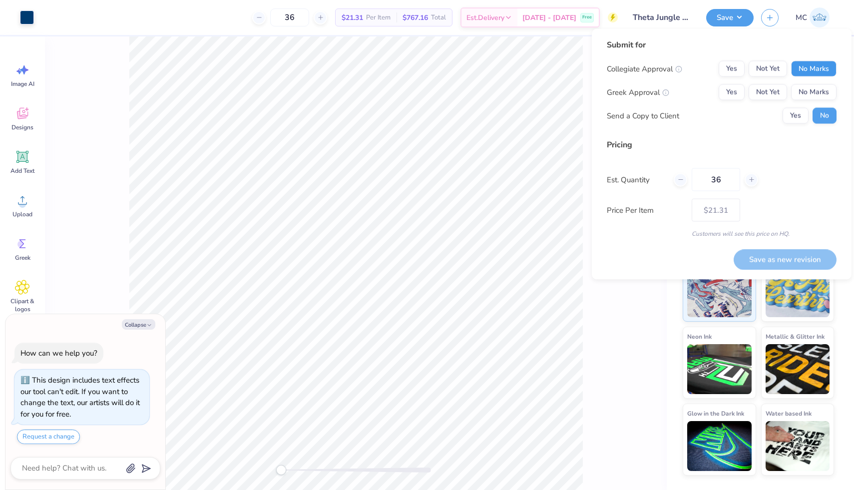
click at [820, 72] on button "No Marks" at bounding box center [813, 69] width 45 height 16
click at [770, 91] on button "Not Yet" at bounding box center [767, 92] width 38 height 16
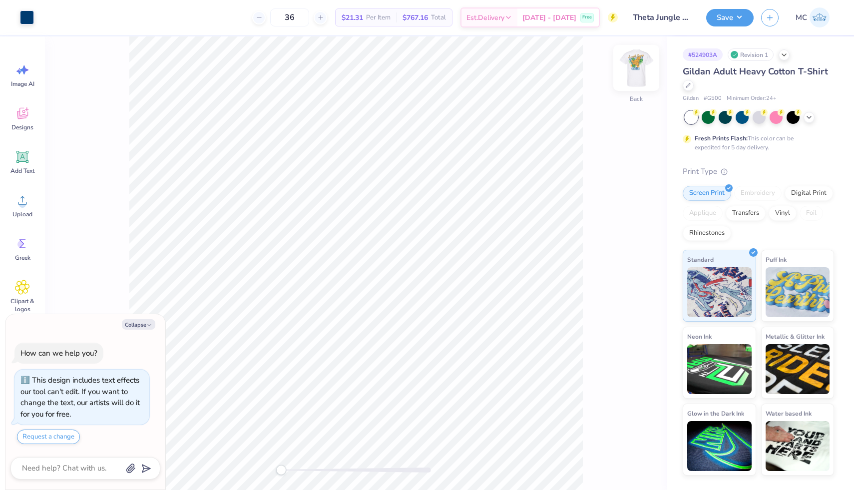
click at [632, 77] on img at bounding box center [636, 68] width 40 height 40
click at [744, 18] on button "Save" at bounding box center [729, 15] width 47 height 17
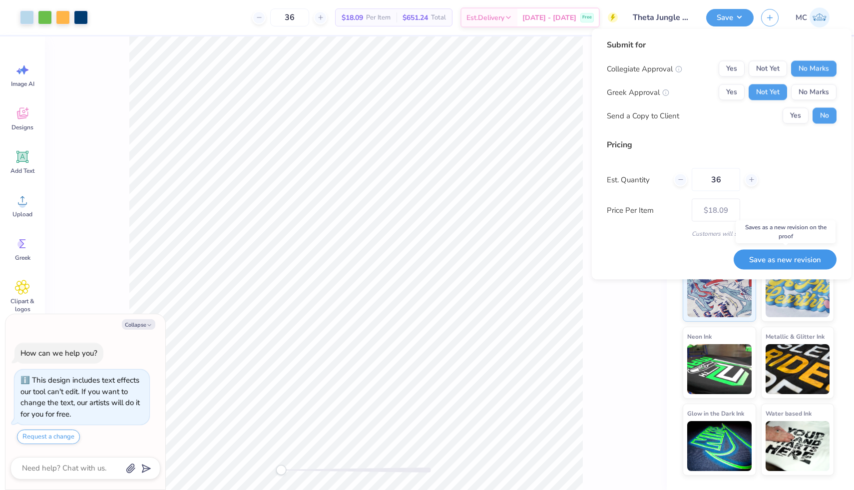
click at [787, 256] on button "Save as new revision" at bounding box center [784, 259] width 103 height 20
type textarea "x"
type input "– –"
type textarea "x"
type input "$18.09"
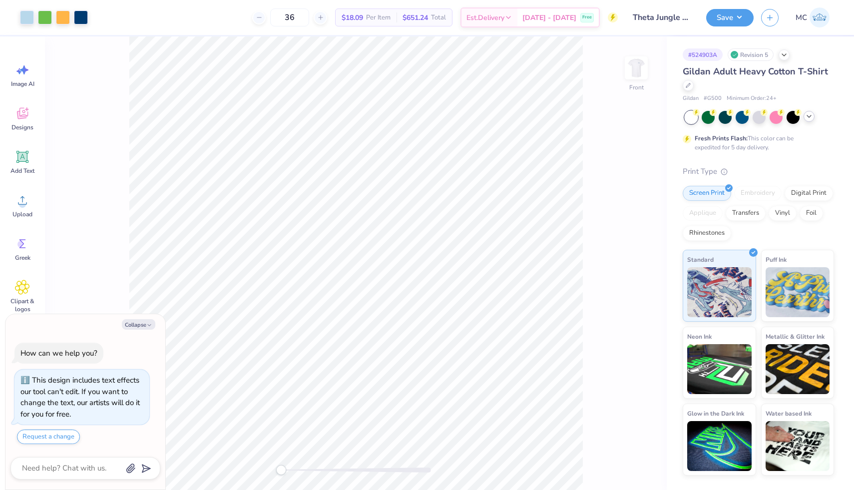
click at [806, 118] on icon at bounding box center [809, 116] width 8 height 8
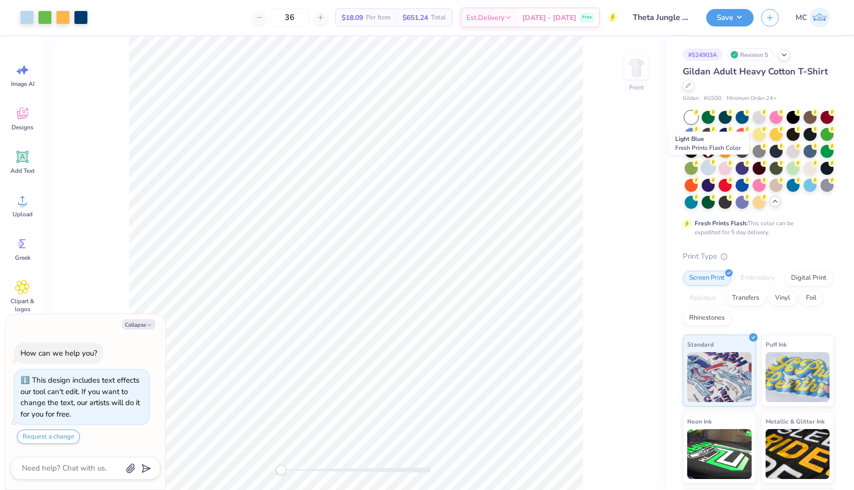
click at [707, 173] on div at bounding box center [708, 167] width 13 height 13
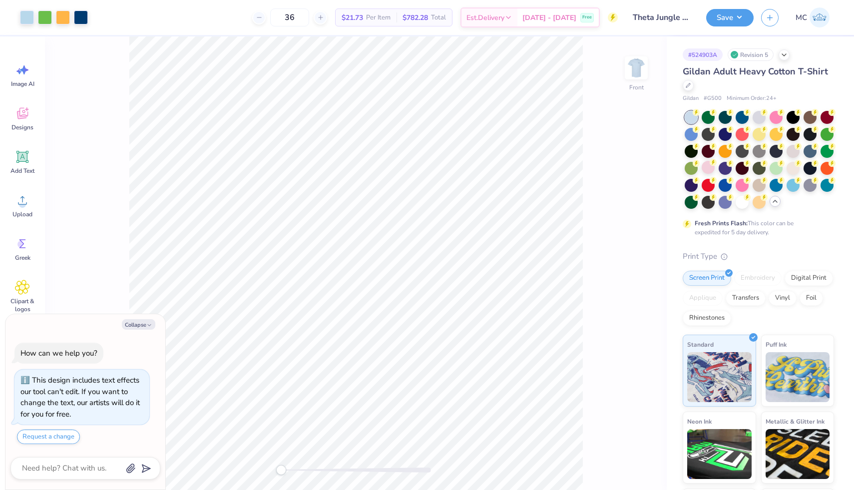
type textarea "x"
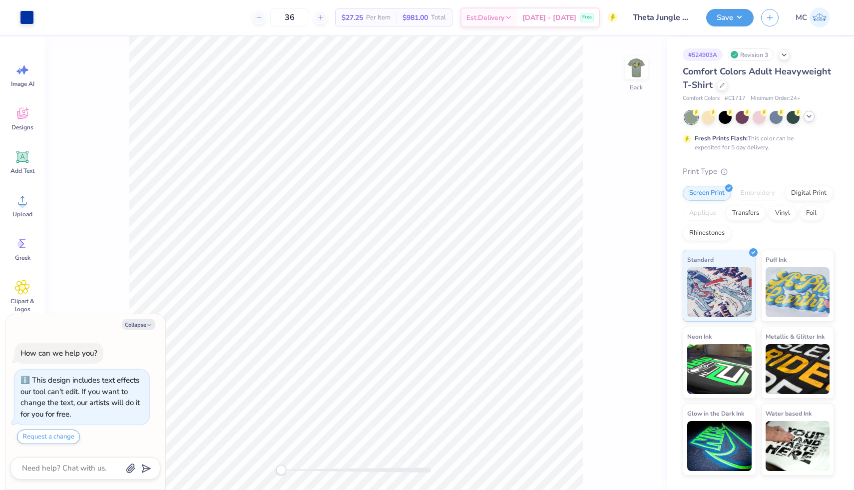
click at [804, 118] on div at bounding box center [808, 116] width 11 height 11
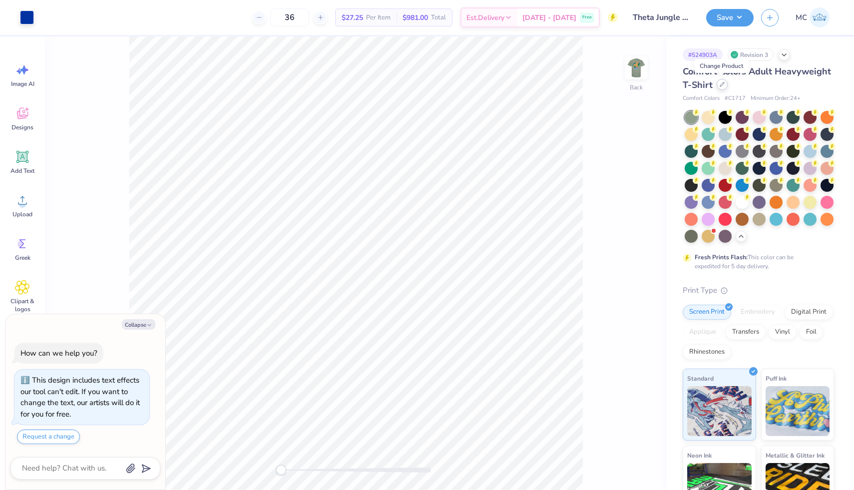
click at [719, 84] on icon at bounding box center [721, 84] width 5 height 5
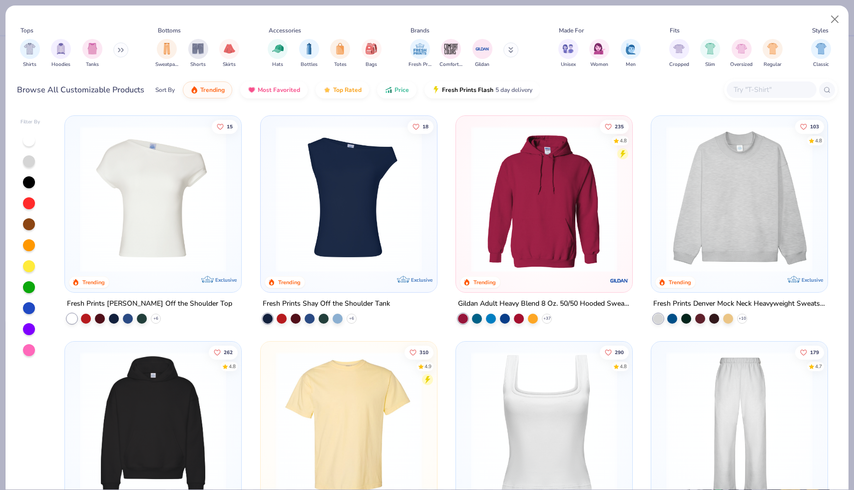
click at [25, 289] on div at bounding box center [29, 287] width 12 height 12
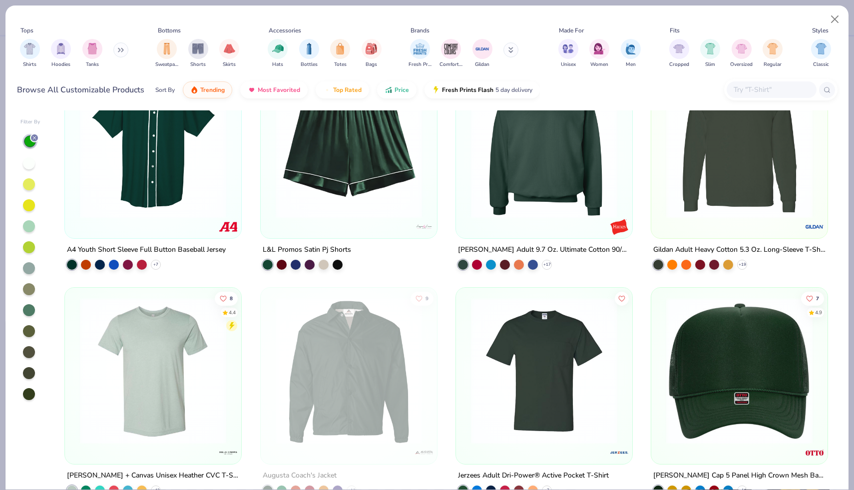
scroll to position [3750, 0]
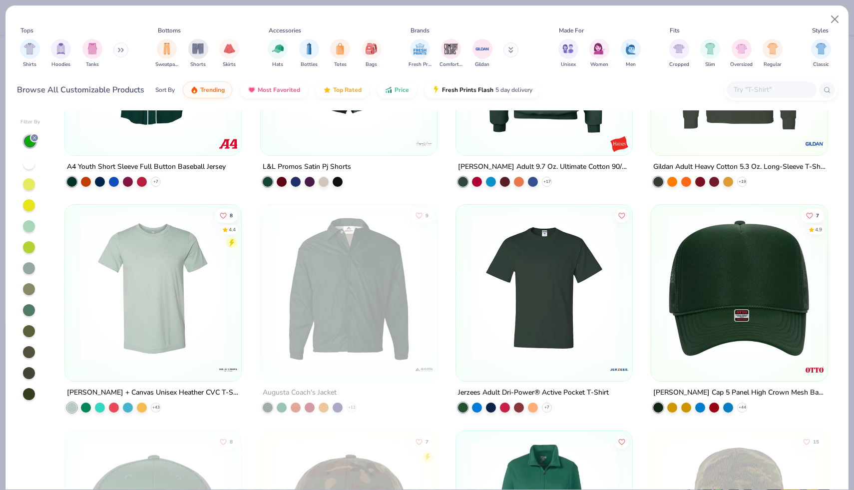
click at [30, 292] on div at bounding box center [29, 289] width 12 height 12
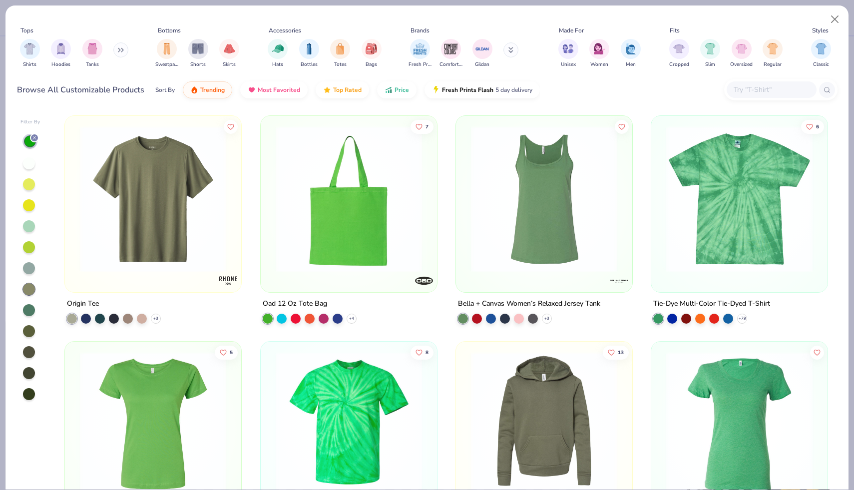
click at [28, 268] on div at bounding box center [29, 268] width 12 height 12
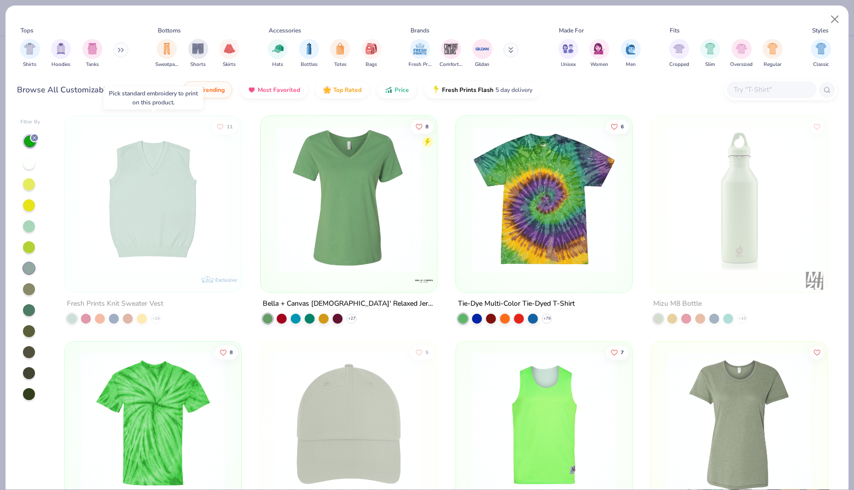
scroll to position [77, 0]
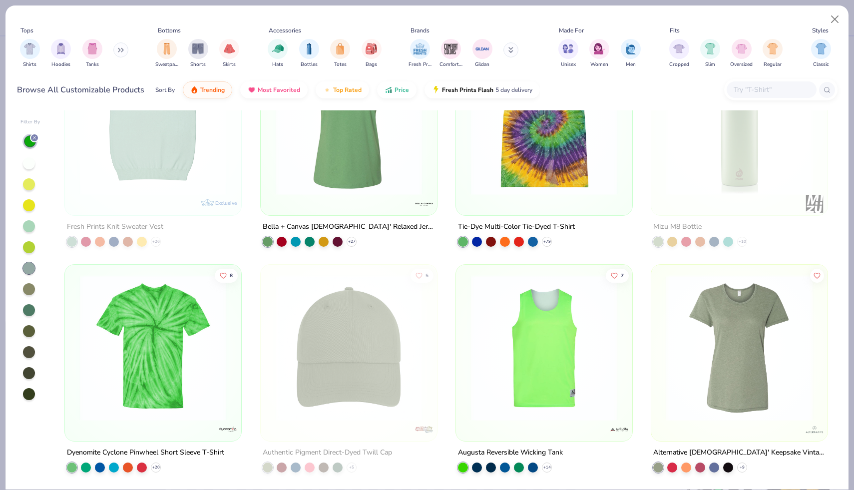
click at [29, 312] on div at bounding box center [29, 310] width 12 height 12
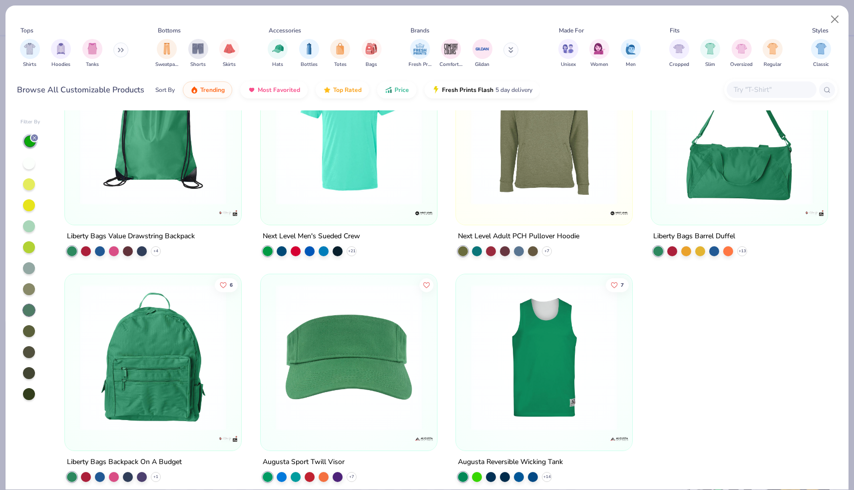
scroll to position [528, 0]
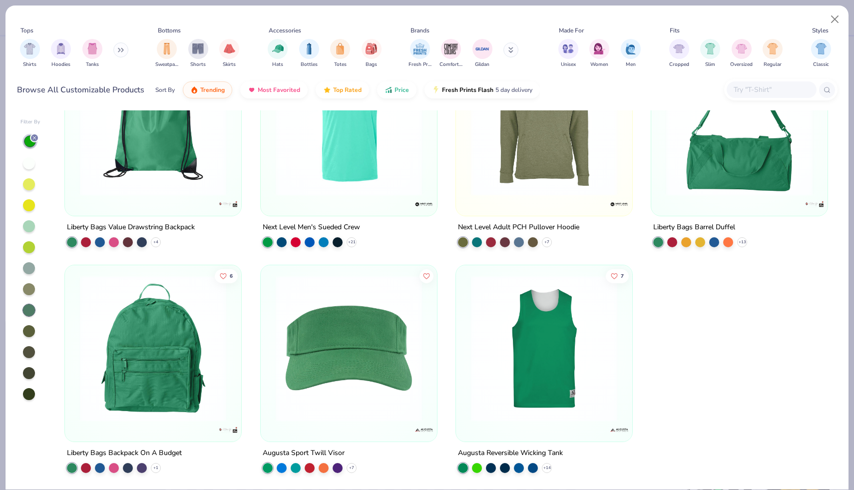
click at [30, 312] on div at bounding box center [29, 310] width 12 height 12
click at [32, 311] on div at bounding box center [29, 310] width 12 height 12
click at [28, 286] on div at bounding box center [29, 289] width 12 height 12
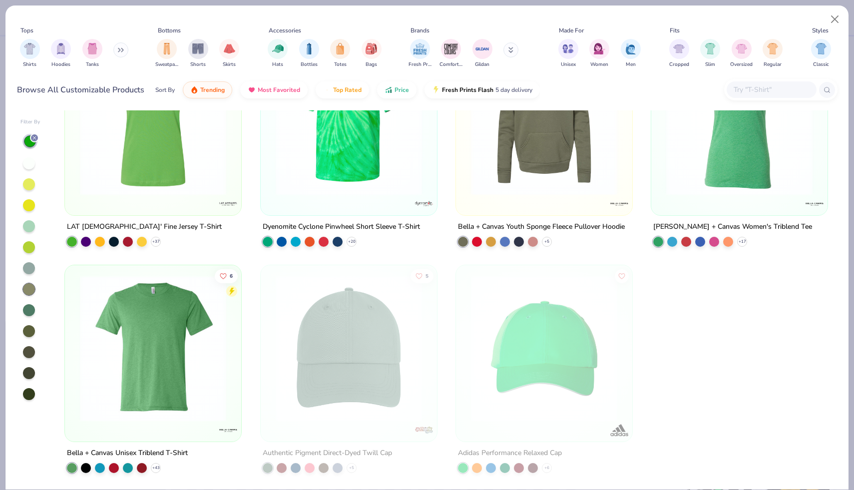
click at [33, 261] on div at bounding box center [30, 267] width 20 height 267
click at [32, 266] on div at bounding box center [29, 268] width 12 height 12
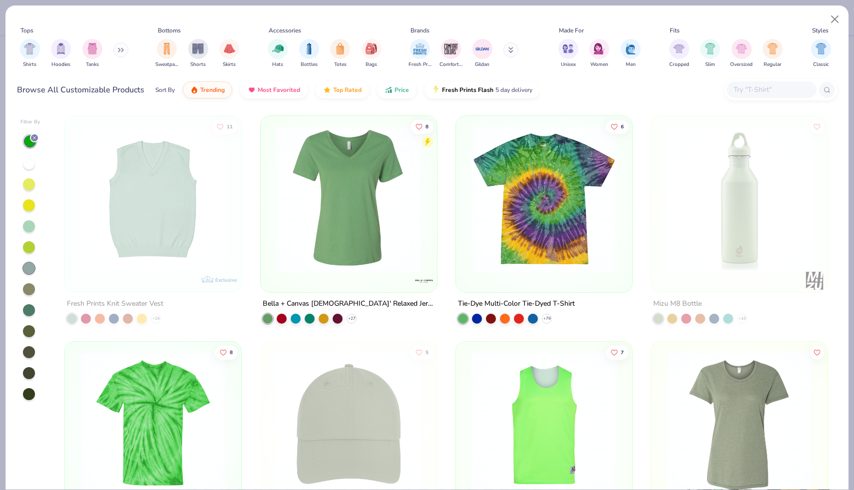
scroll to position [77, 0]
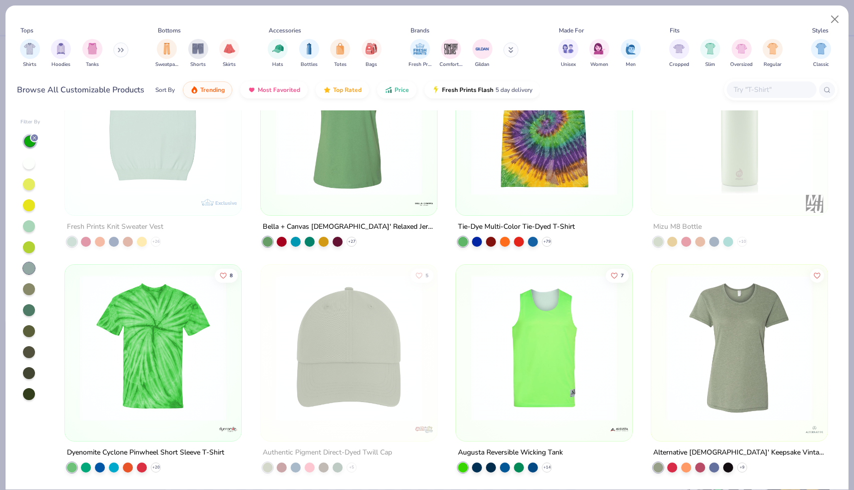
click at [31, 289] on div at bounding box center [29, 289] width 12 height 12
type textarea "x"
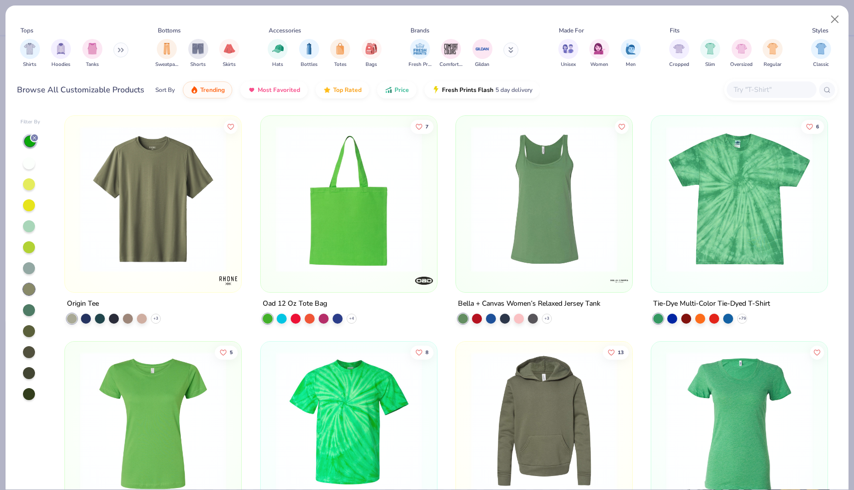
click at [509, 52] on icon at bounding box center [510, 50] width 5 height 6
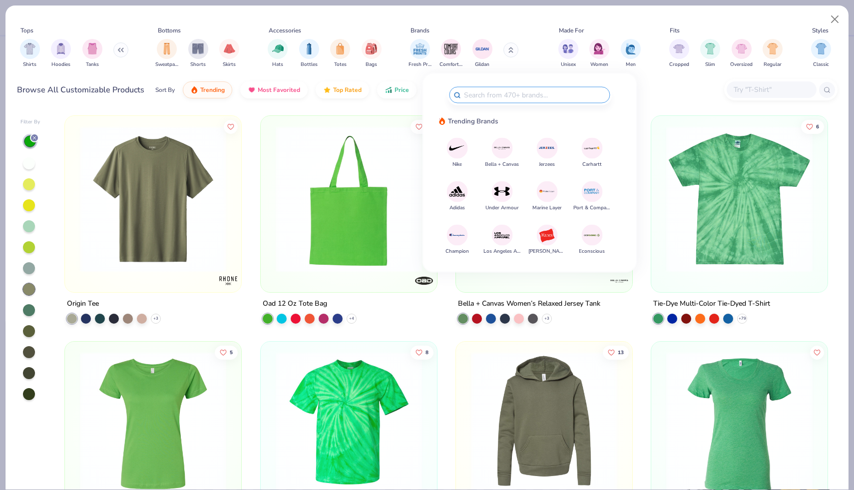
click at [759, 88] on input "text" at bounding box center [770, 89] width 77 height 11
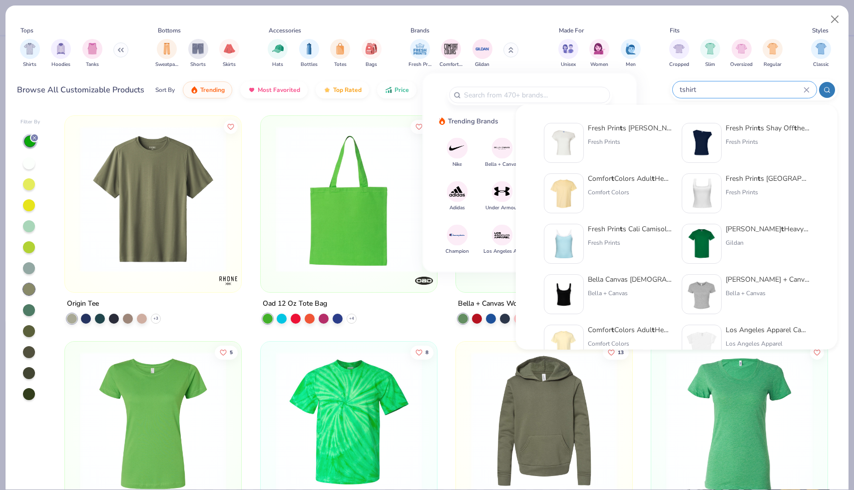
type input "tshirt"
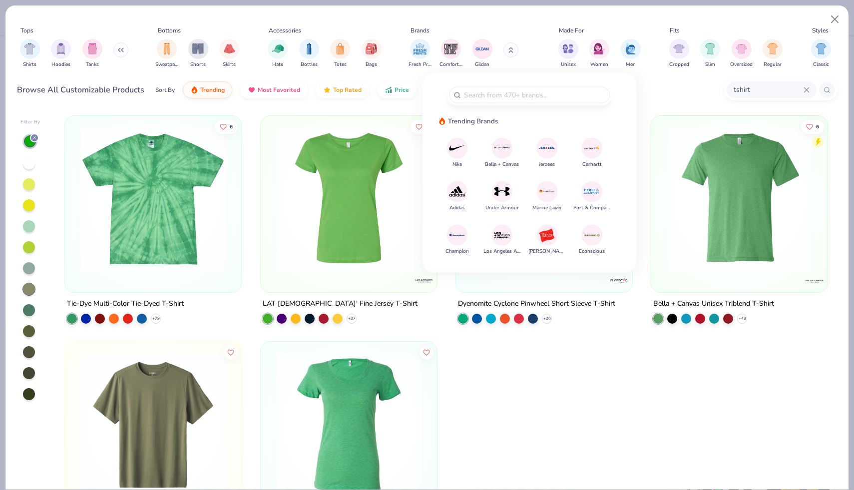
click at [564, 458] on div at bounding box center [543, 453] width 177 height 225
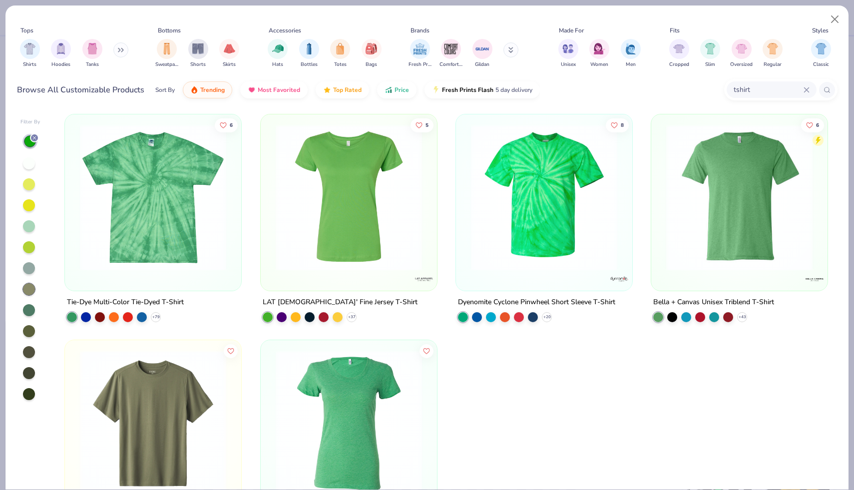
scroll to position [77, 0]
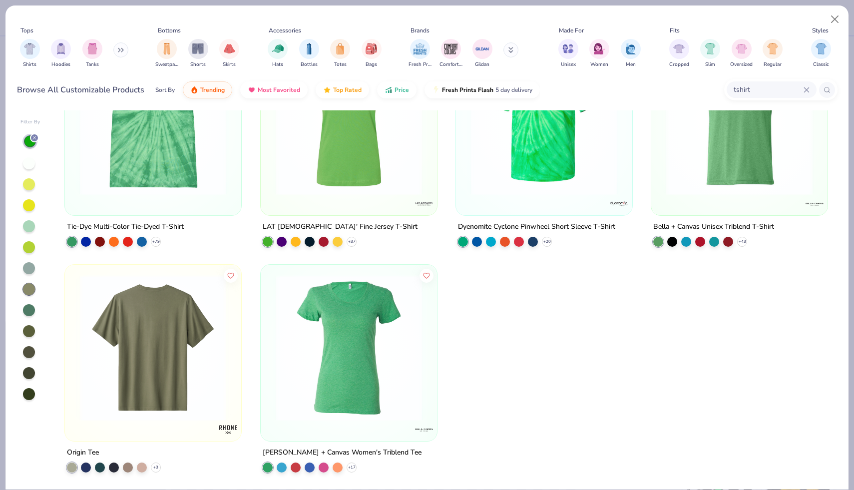
click at [178, 355] on img at bounding box center [153, 348] width 156 height 146
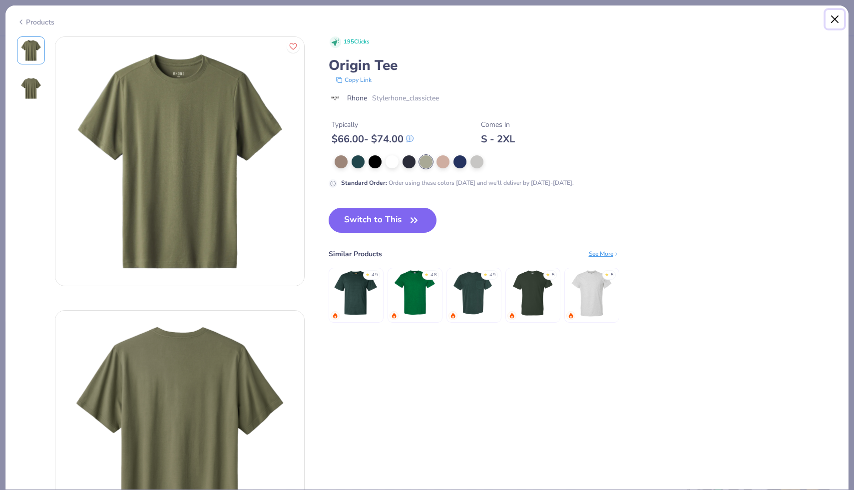
click at [836, 22] on button "Close" at bounding box center [834, 19] width 19 height 19
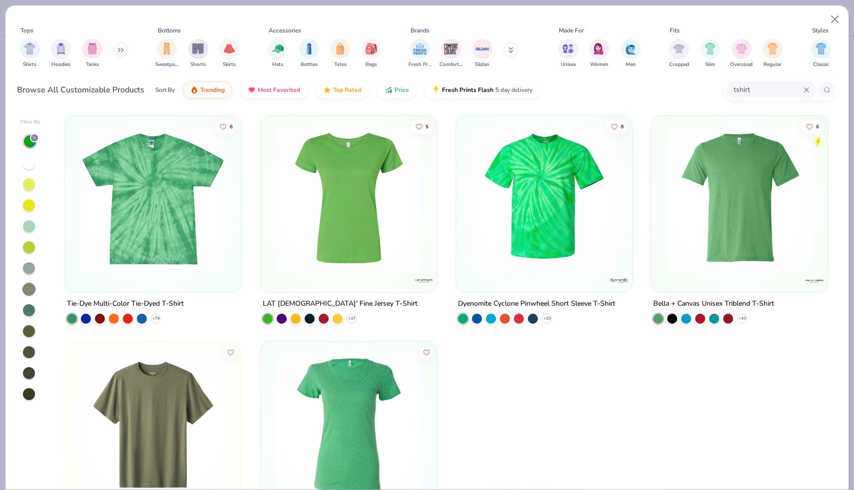
scroll to position [0, 0]
click at [733, 187] on img at bounding box center [739, 198] width 156 height 146
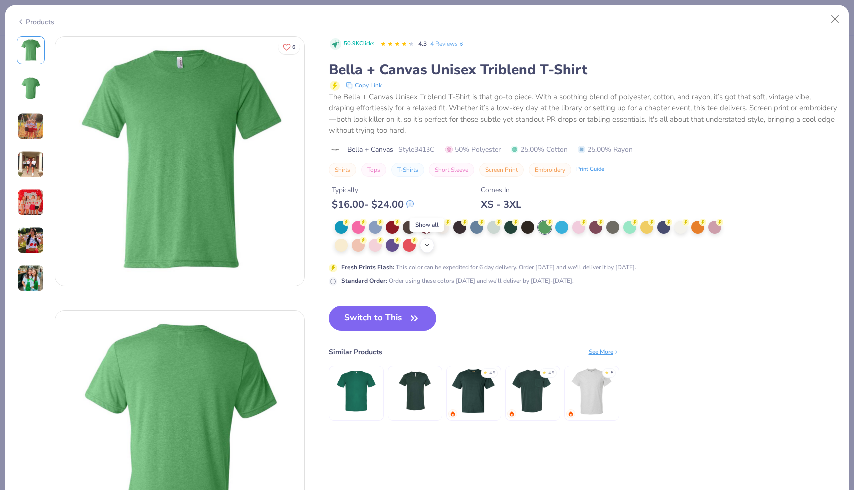
click at [425, 248] on icon at bounding box center [427, 245] width 8 height 8
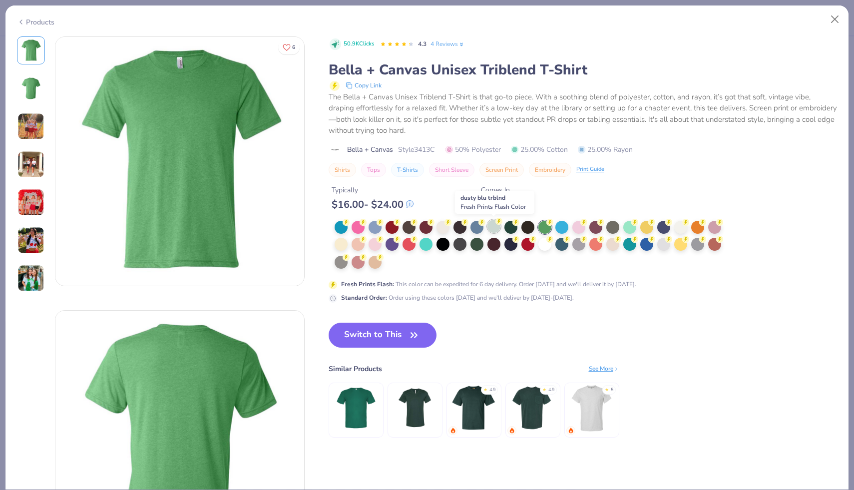
click at [492, 228] on div at bounding box center [493, 226] width 13 height 13
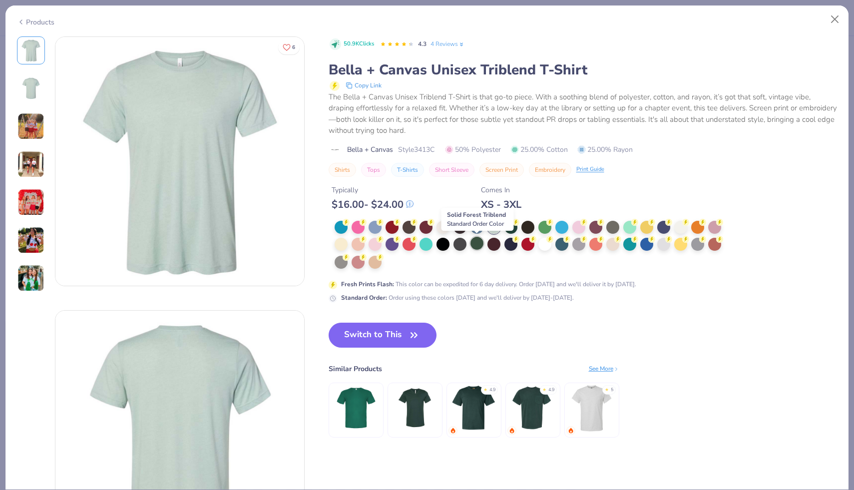
click at [475, 245] on div at bounding box center [476, 243] width 13 height 13
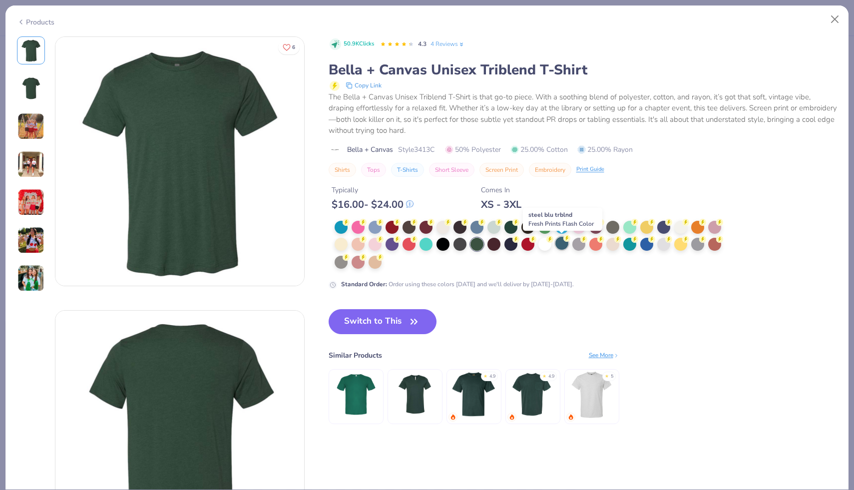
click at [561, 244] on div at bounding box center [561, 243] width 13 height 13
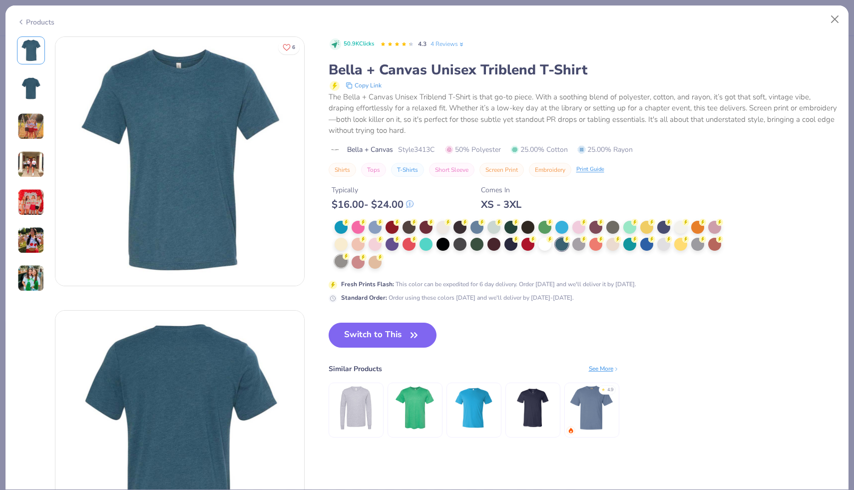
click at [343, 263] on div at bounding box center [341, 261] width 13 height 13
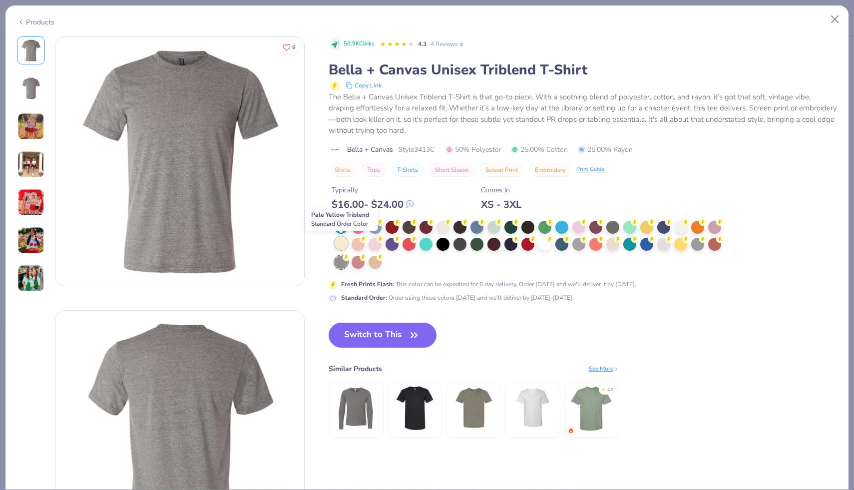
click at [340, 246] on div at bounding box center [341, 243] width 13 height 13
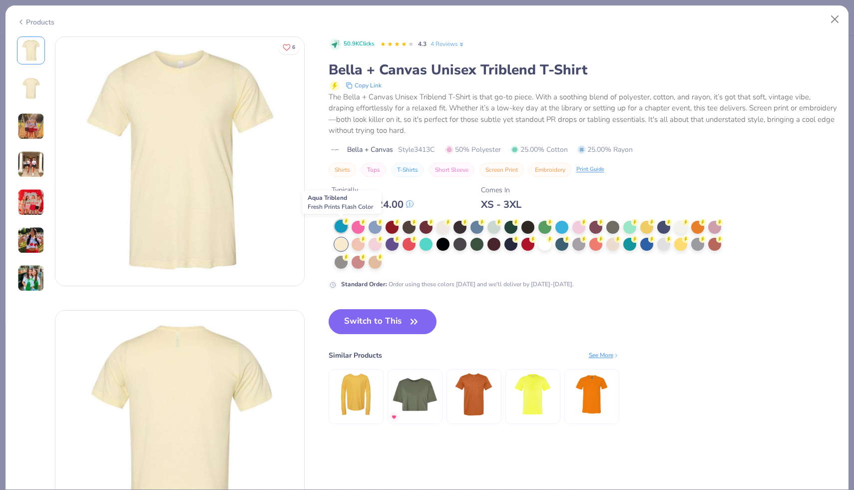
click at [340, 231] on div at bounding box center [341, 226] width 13 height 13
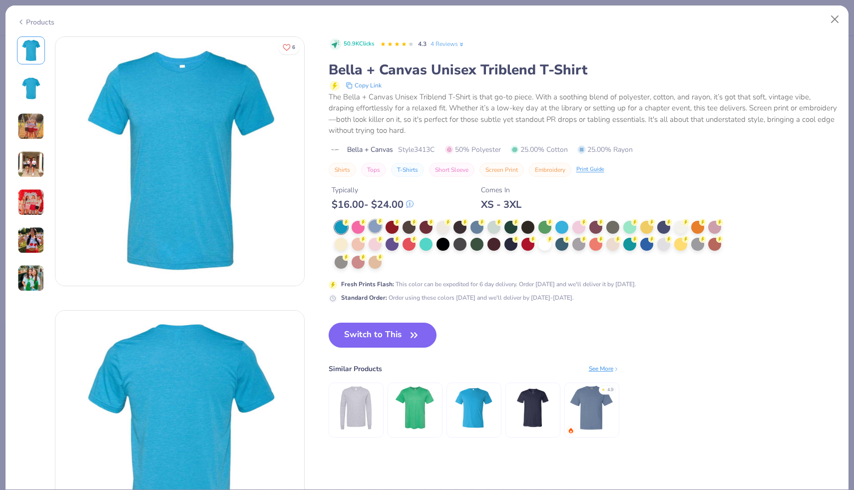
click at [375, 225] on div at bounding box center [374, 226] width 13 height 13
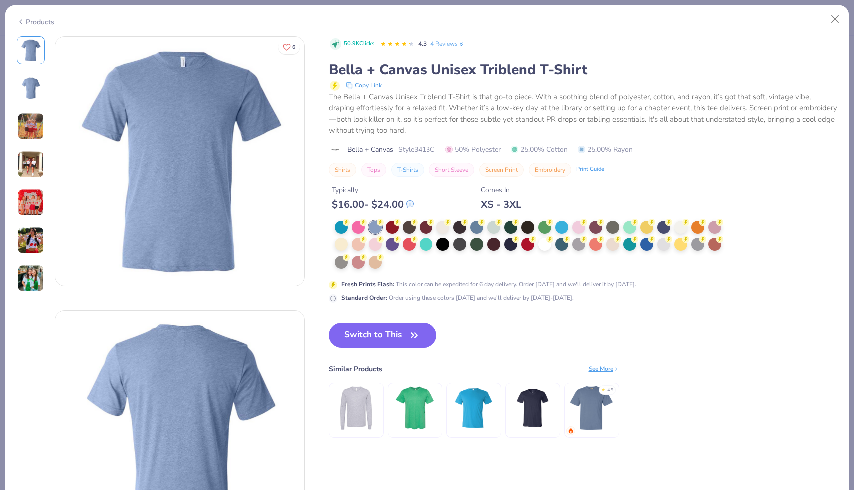
click at [400, 221] on div at bounding box center [531, 245] width 393 height 49
click at [373, 227] on div at bounding box center [374, 227] width 13 height 13
click at [713, 226] on div at bounding box center [714, 226] width 13 height 13
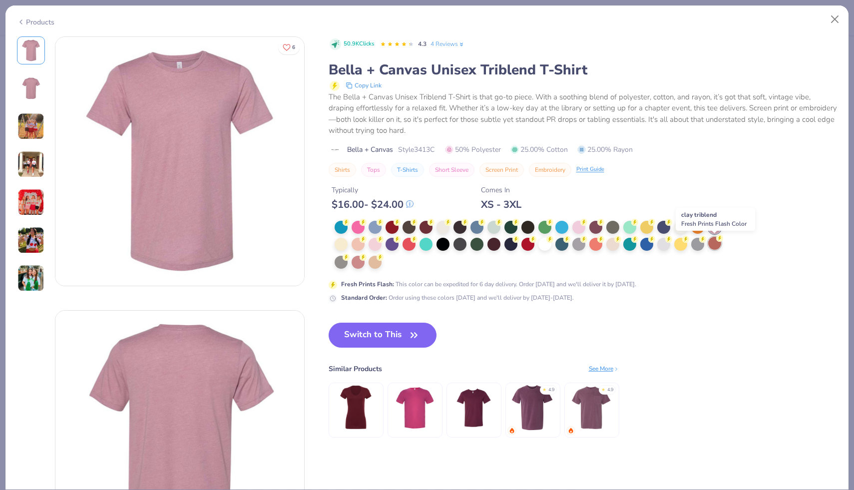
click at [714, 243] on div at bounding box center [714, 243] width 13 height 13
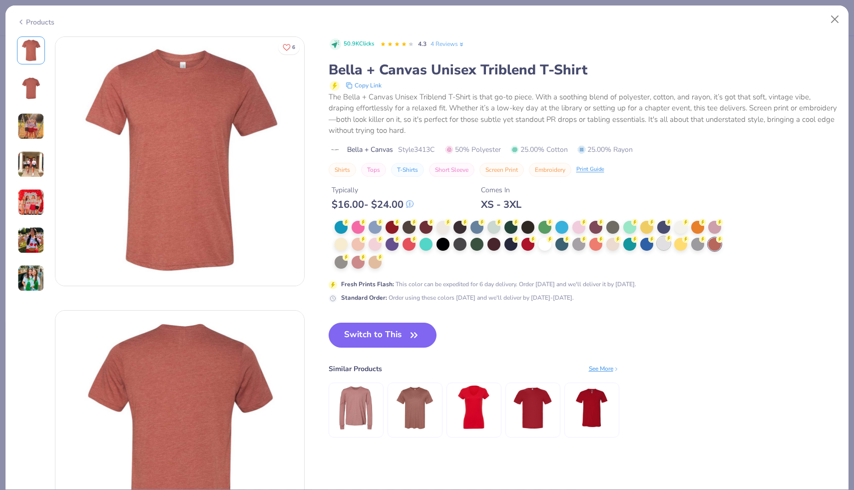
click at [665, 244] on div at bounding box center [663, 243] width 13 height 13
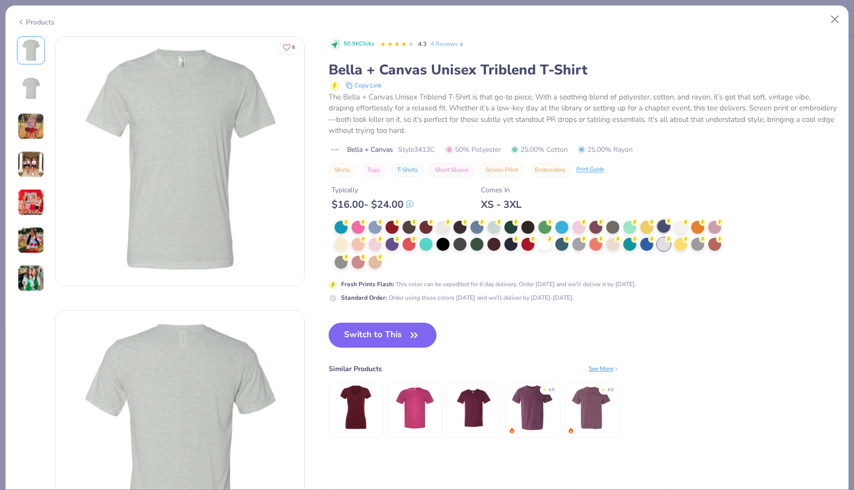
click at [662, 226] on div at bounding box center [663, 226] width 13 height 13
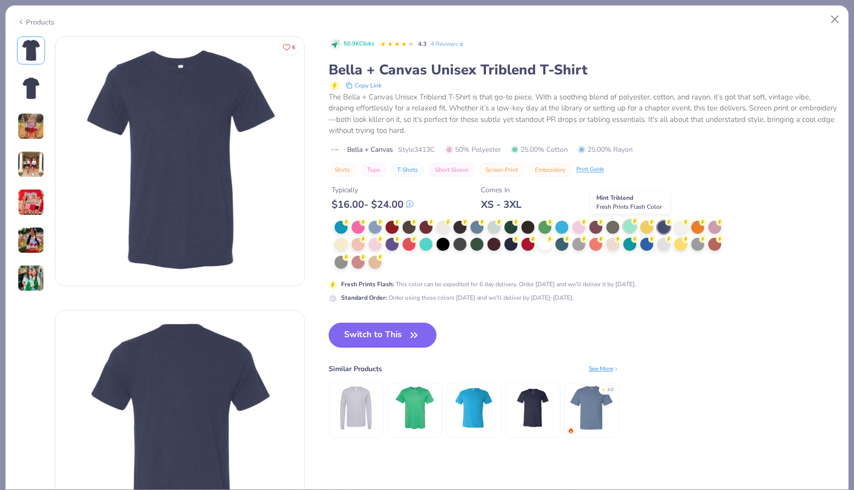
click at [627, 226] on div at bounding box center [629, 226] width 13 height 13
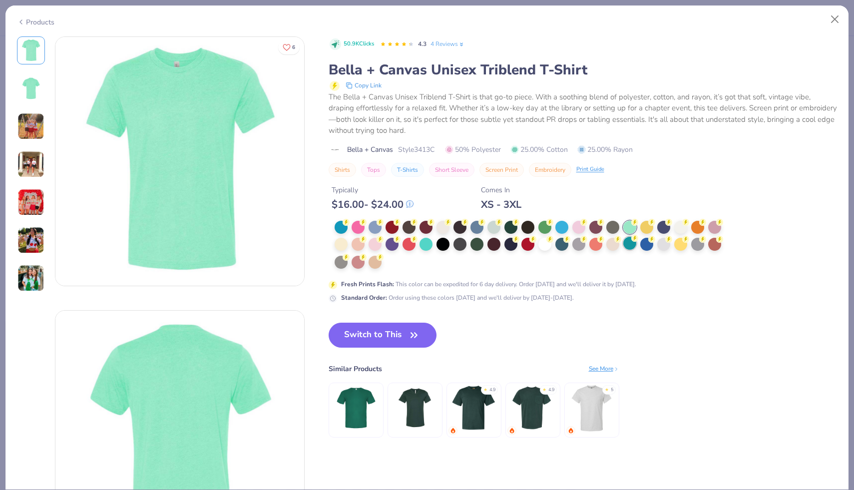
click at [629, 246] on div at bounding box center [629, 243] width 13 height 13
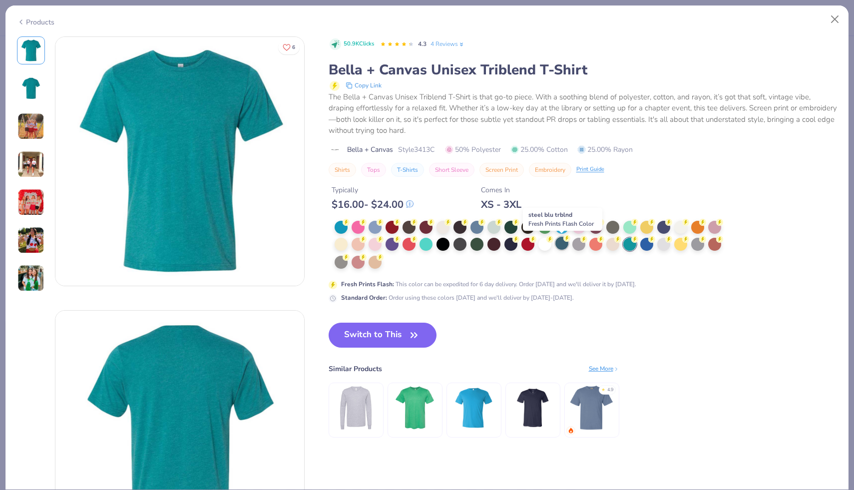
click at [562, 245] on div at bounding box center [561, 243] width 13 height 13
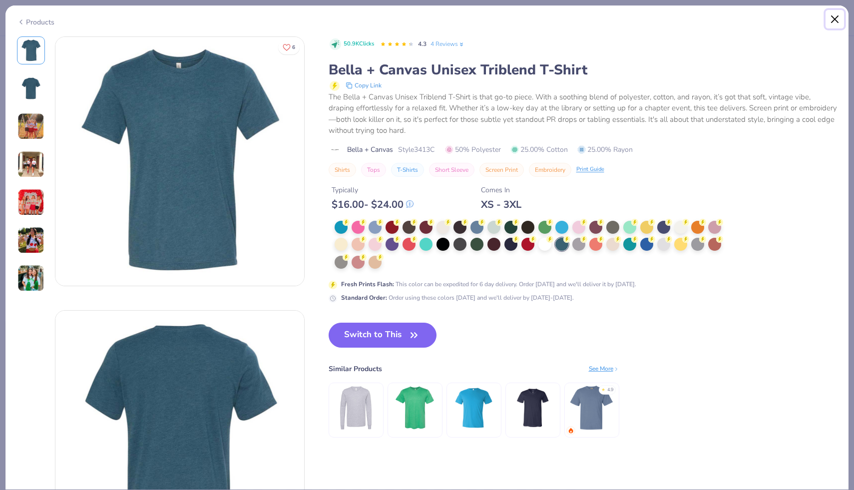
click at [834, 19] on button "Close" at bounding box center [834, 19] width 19 height 19
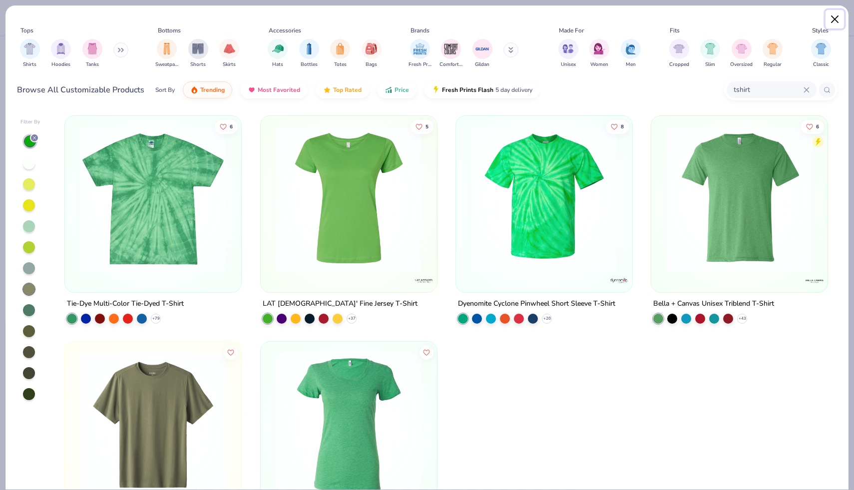
click at [833, 17] on button "Close" at bounding box center [834, 19] width 19 height 19
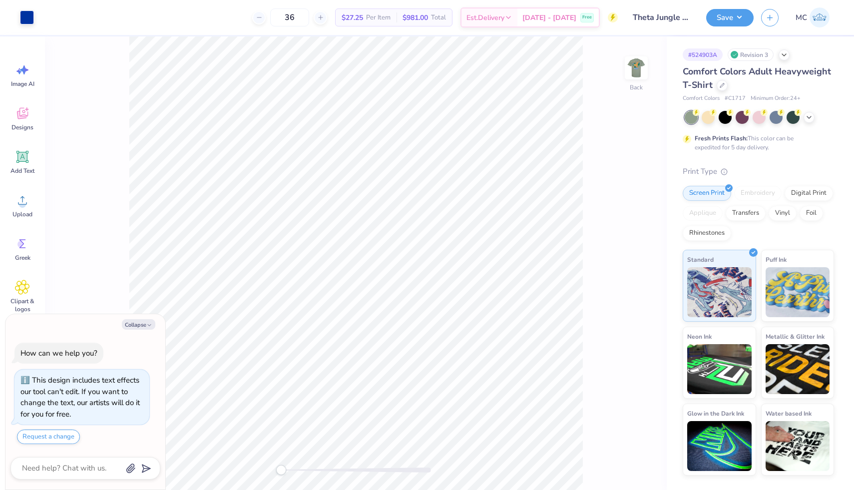
click at [363, 20] on span "$27.25" at bounding box center [352, 17] width 21 height 10
click at [151, 325] on icon "button" at bounding box center [149, 325] width 6 height 6
type textarea "x"
